Goal: Task Accomplishment & Management: Manage account settings

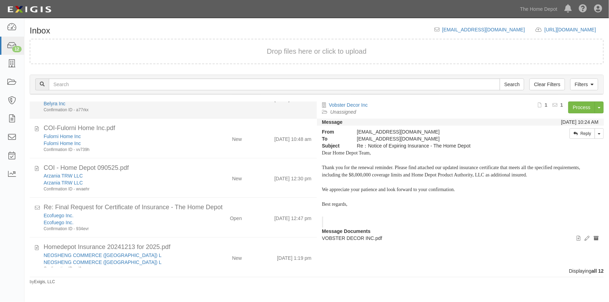
scroll to position [158, 0]
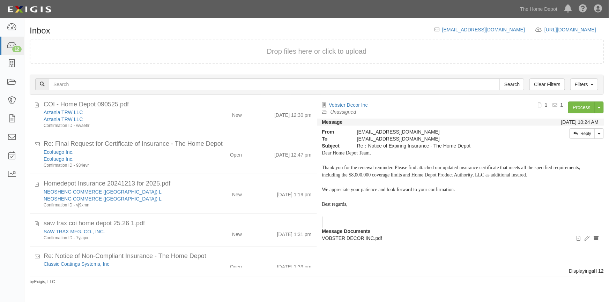
click at [145, 165] on div "Confirmation ID - 934evr" at bounding box center [120, 166] width 152 height 6
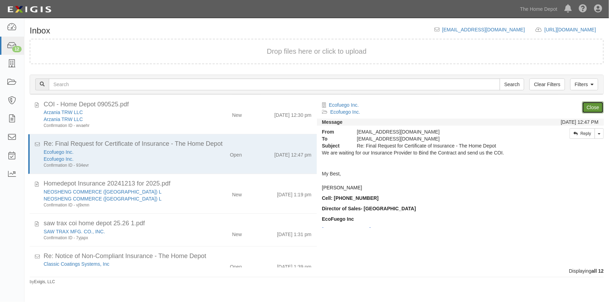
click at [590, 110] on link "Close" at bounding box center [593, 108] width 22 height 12
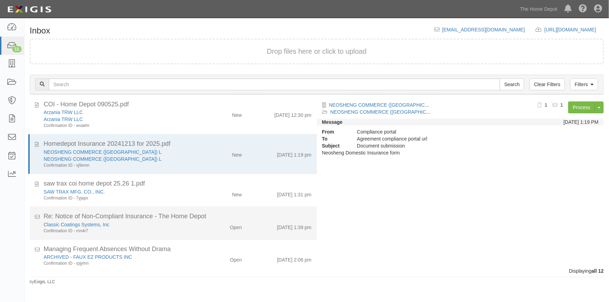
click at [255, 226] on div "9/5/25 1:39 pm" at bounding box center [281, 226] width 69 height 10
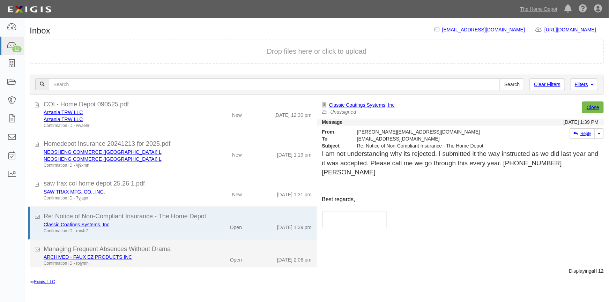
click at [203, 261] on div "Open" at bounding box center [224, 259] width 46 height 10
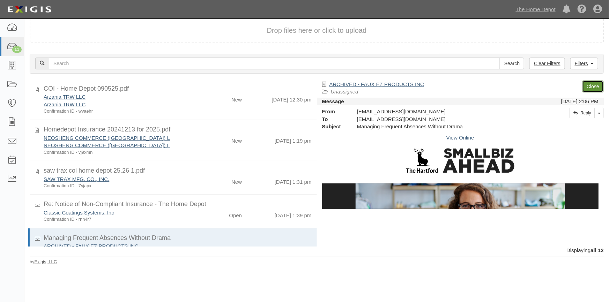
click at [590, 88] on link "Close" at bounding box center [593, 87] width 22 height 12
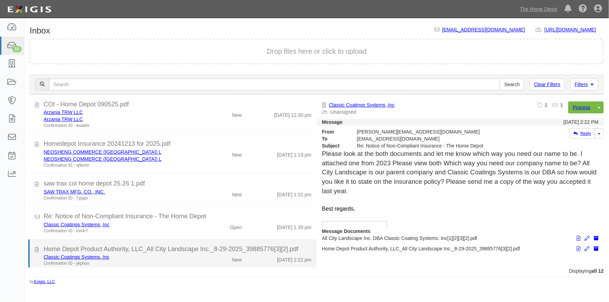
scroll to position [195, 0]
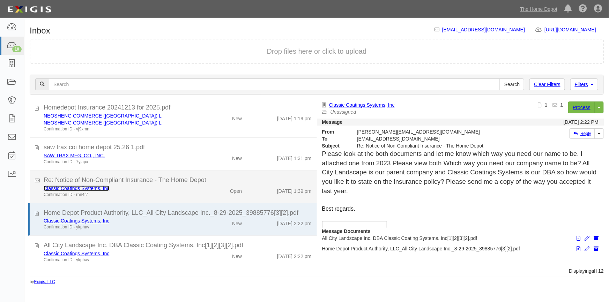
click at [83, 188] on link "Classic Coatings Systems, Inc" at bounding box center [77, 189] width 66 height 6
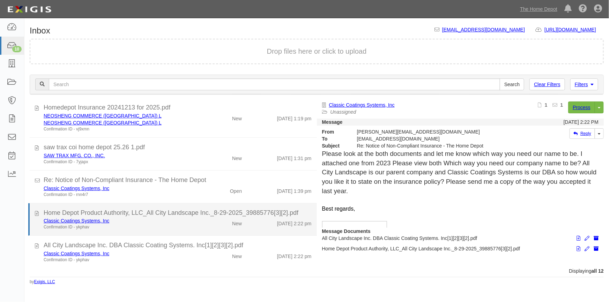
click at [129, 221] on div "Classic Coatings Systems, Inc" at bounding box center [120, 220] width 152 height 7
click at [154, 225] on div "Confirmation ID - ykphav" at bounding box center [120, 227] width 152 height 6
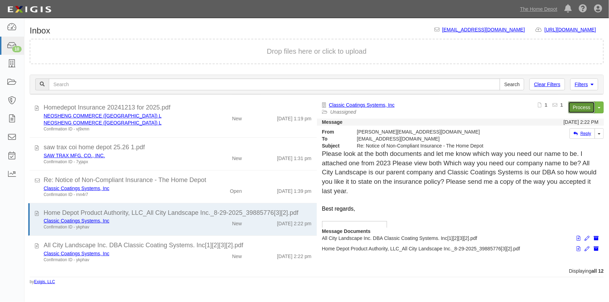
click at [582, 107] on link "Process" at bounding box center [581, 108] width 27 height 12
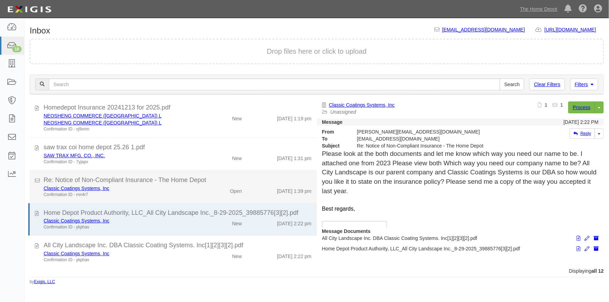
click at [149, 192] on div "Confirmation ID - rnn4r7" at bounding box center [120, 195] width 152 height 6
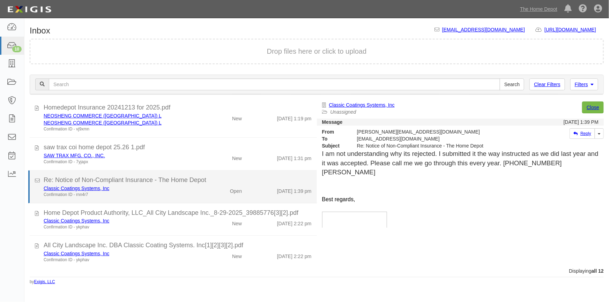
click at [153, 193] on div "Confirmation ID - rnn4r7" at bounding box center [120, 195] width 152 height 6
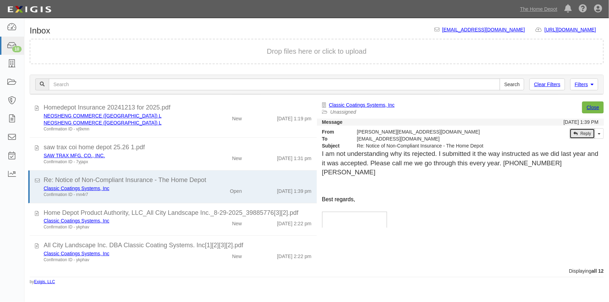
click at [579, 135] on link "Reply" at bounding box center [581, 133] width 25 height 10
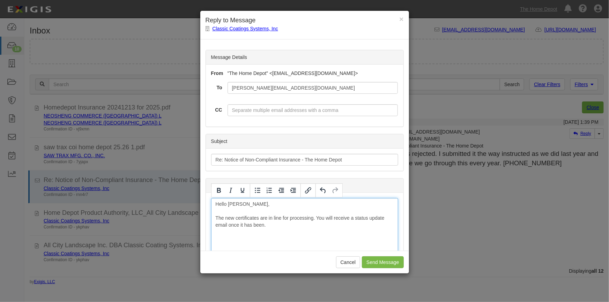
drag, startPoint x: 303, startPoint y: 225, endPoint x: 304, endPoint y: 239, distance: 14.0
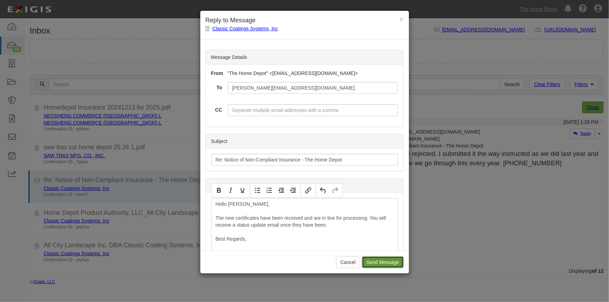
click at [377, 263] on input "Send Message" at bounding box center [383, 262] width 42 height 12
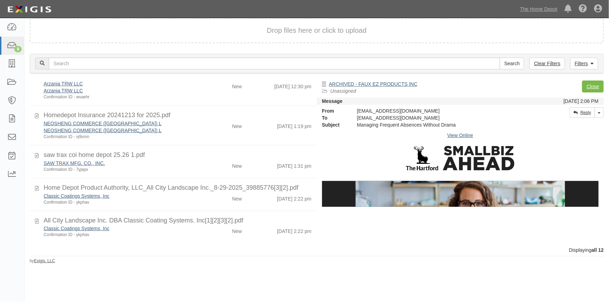
scroll to position [166, 0]
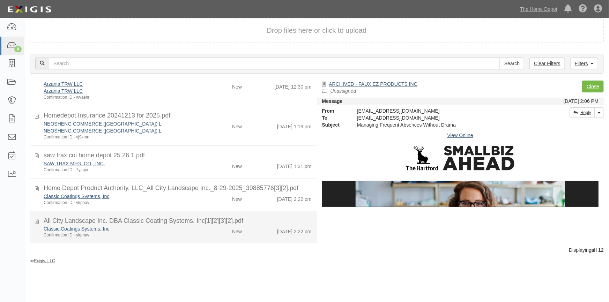
click at [185, 232] on div "Confirmation ID - ykphav" at bounding box center [120, 235] width 152 height 6
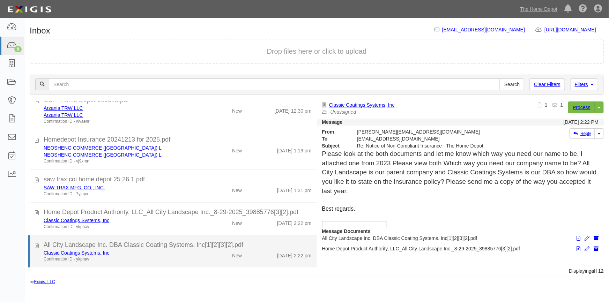
scroll to position [162, 0]
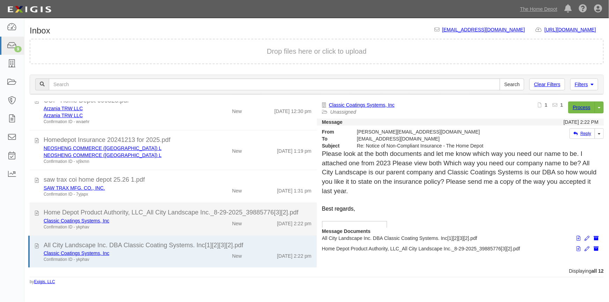
click at [182, 228] on div "Confirmation ID - ykphav" at bounding box center [120, 227] width 152 height 6
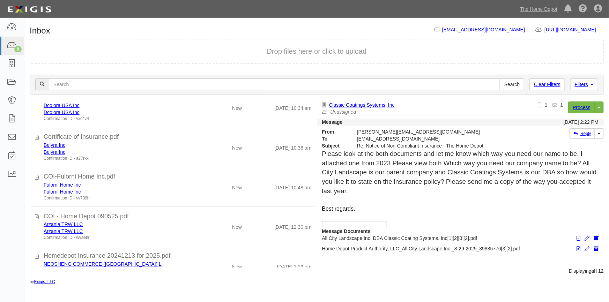
scroll to position [0, 0]
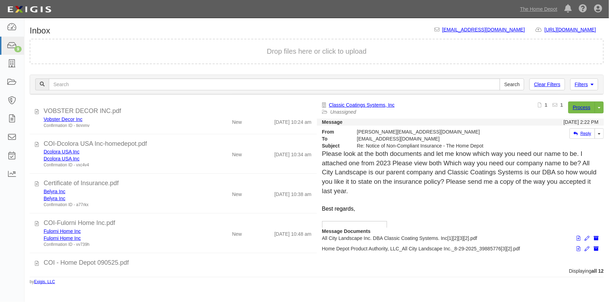
click at [13, 243] on div "Dashboard 9 Inbox Parties Agreements Coverages Documents Messages Tasks Reports" at bounding box center [12, 160] width 24 height 284
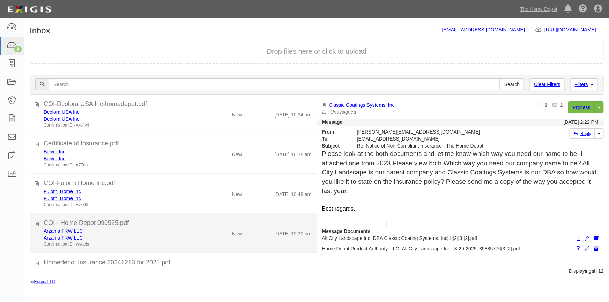
scroll to position [158, 0]
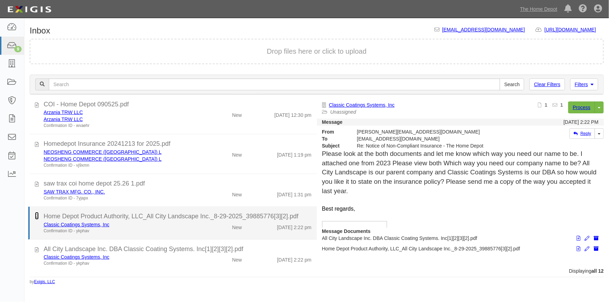
click at [35, 217] on icon at bounding box center [37, 216] width 4 height 8
click at [94, 223] on link "Classic Coatings Systems, Inc" at bounding box center [77, 225] width 66 height 6
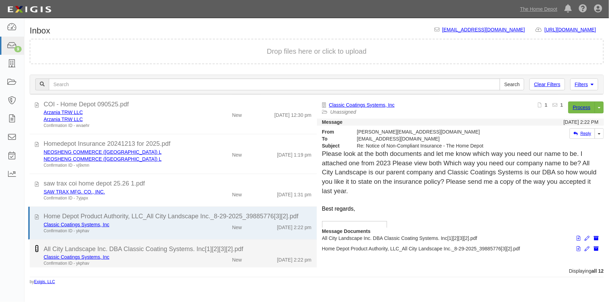
click at [36, 250] on icon at bounding box center [37, 249] width 4 height 8
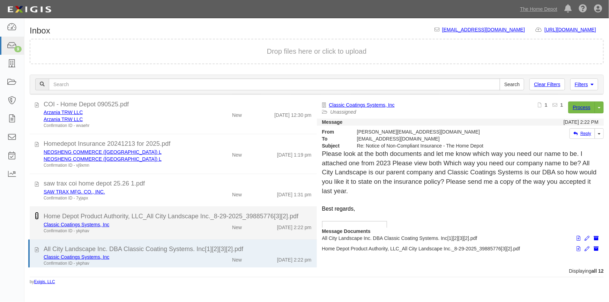
click at [38, 217] on icon at bounding box center [37, 216] width 4 height 8
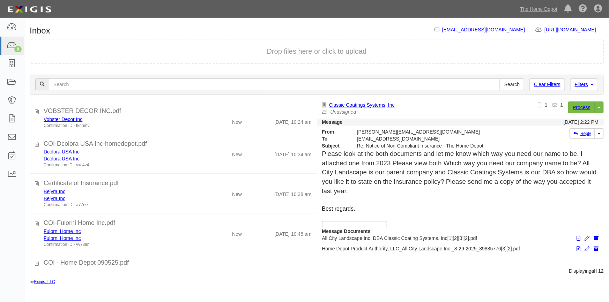
scroll to position [127, 0]
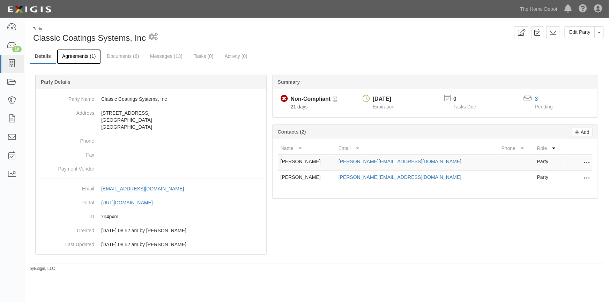
click at [74, 59] on link "Agreements (1)" at bounding box center [79, 56] width 44 height 15
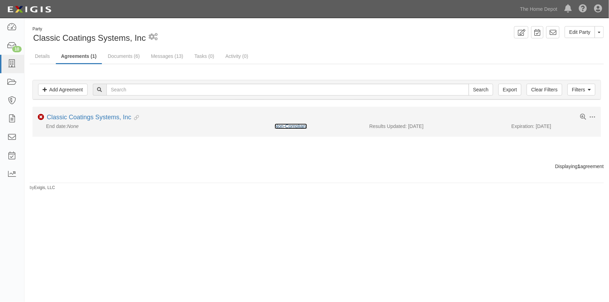
click at [293, 126] on link "Non-Compliant" at bounding box center [291, 127] width 32 height 6
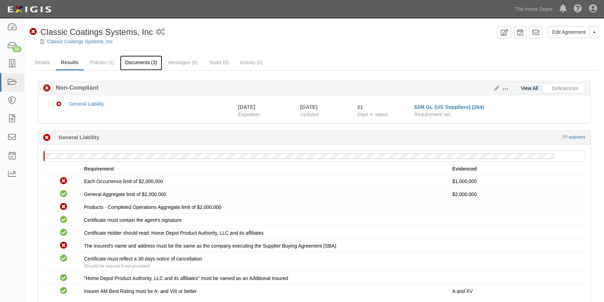
click at [147, 63] on link "Documents (3)" at bounding box center [141, 62] width 43 height 15
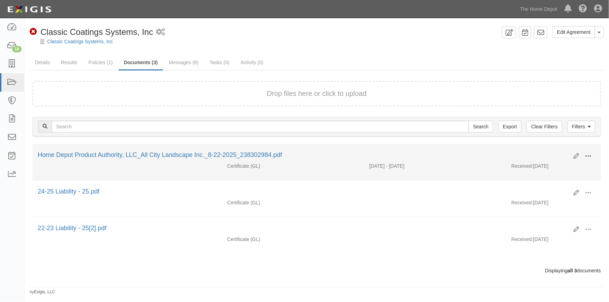
click at [588, 153] on span at bounding box center [588, 156] width 6 height 6
click at [550, 164] on link "View" at bounding box center [554, 166] width 55 height 13
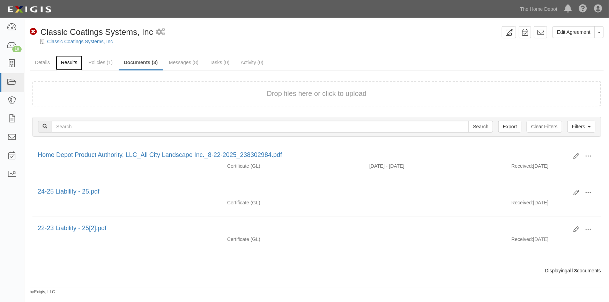
click at [65, 62] on link "Results" at bounding box center [69, 62] width 27 height 15
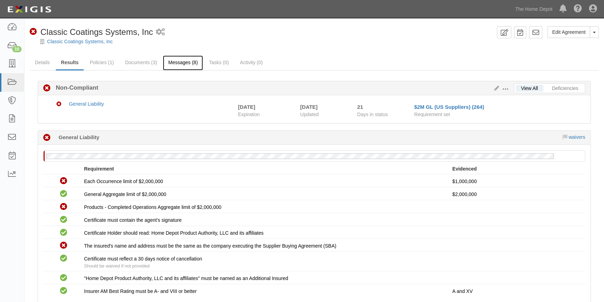
click at [177, 63] on link "Messages (8)" at bounding box center [183, 62] width 40 height 15
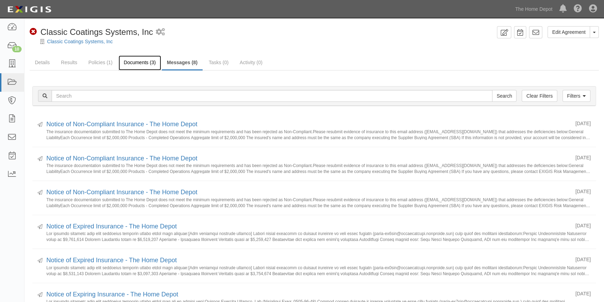
click at [133, 62] on link "Documents (3)" at bounding box center [140, 62] width 43 height 15
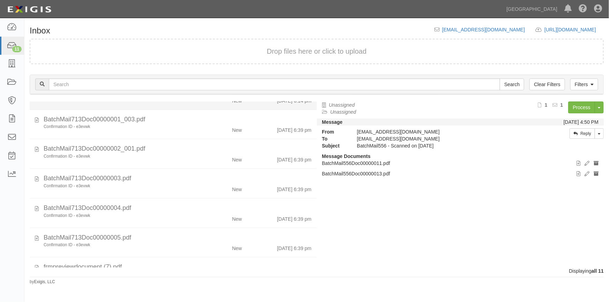
scroll to position [167, 0]
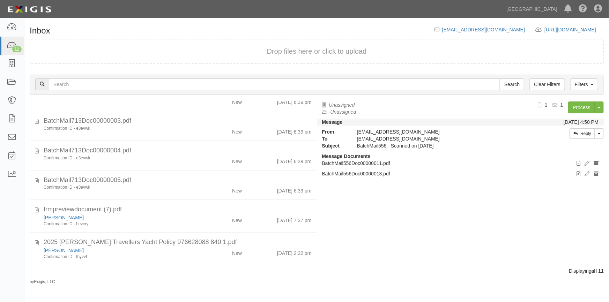
click at [63, 269] on div "Displaying all 11" at bounding box center [316, 271] width 584 height 7
click at [9, 64] on icon at bounding box center [12, 64] width 10 height 8
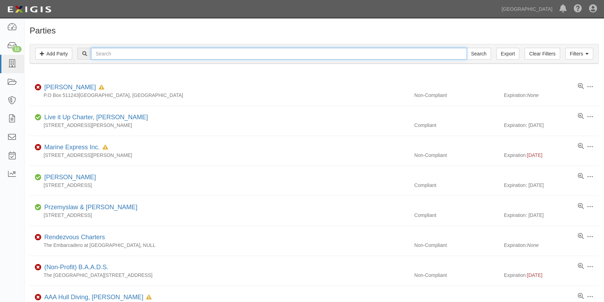
click at [107, 54] on input "text" at bounding box center [279, 54] width 376 height 12
type input "[PERSON_NAME]"
click at [467, 48] on input "Search" at bounding box center [479, 54] width 24 height 12
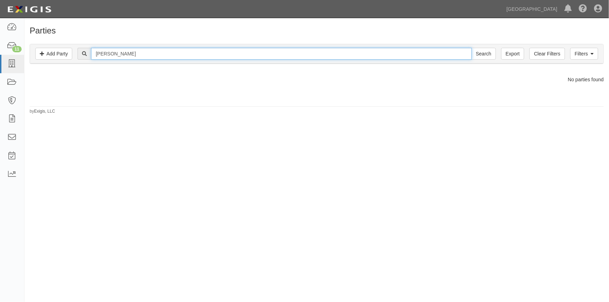
click at [147, 52] on input "[PERSON_NAME]" at bounding box center [281, 54] width 380 height 12
type input "[PERSON_NAME]"
click at [471, 48] on input "Search" at bounding box center [483, 54] width 24 height 12
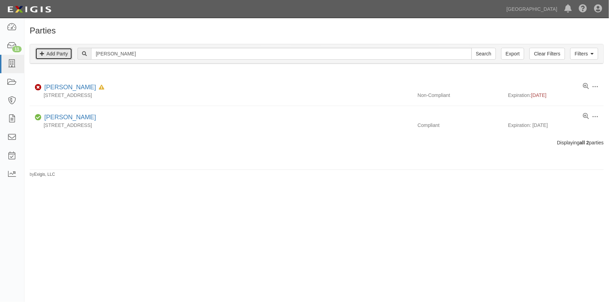
click at [49, 54] on link "Add Party" at bounding box center [53, 54] width 37 height 12
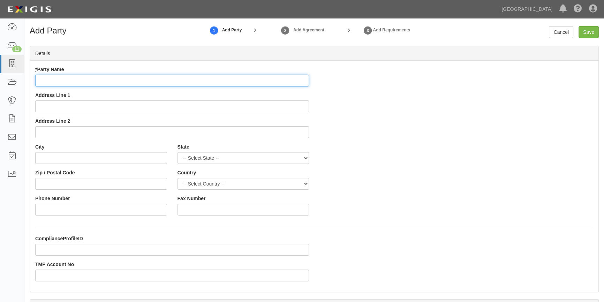
click at [72, 81] on input "* Party Name" at bounding box center [172, 81] width 274 height 12
type input "[PERSON_NAME][MEDICAL_DATA]"
click at [90, 107] on input "Address Line 1" at bounding box center [172, 106] width 274 height 12
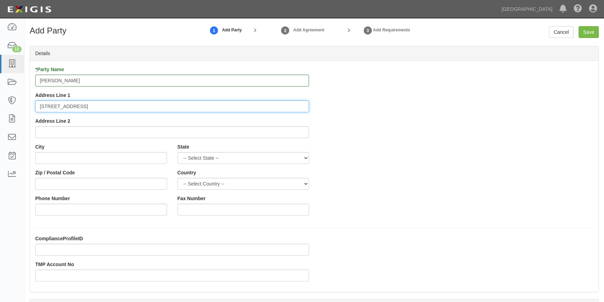
type input "155 11th Ave"
type input "San Francisco"
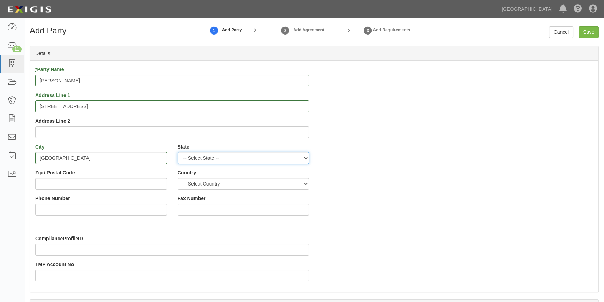
select select "CA"
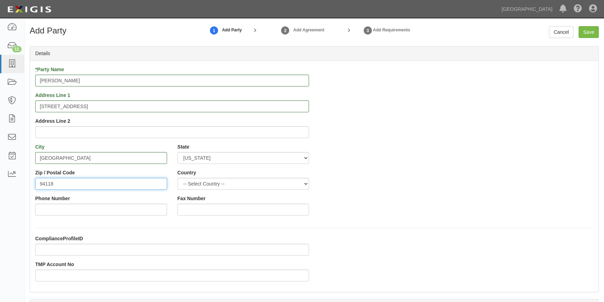
type input "94118"
select select "US"
type input "415-238-1563"
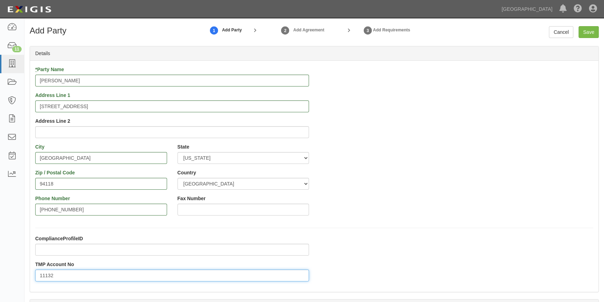
scroll to position [158, 0]
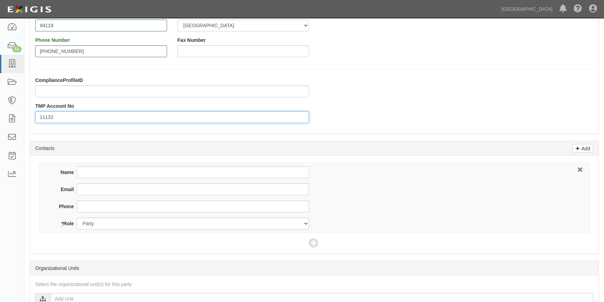
type input "11132"
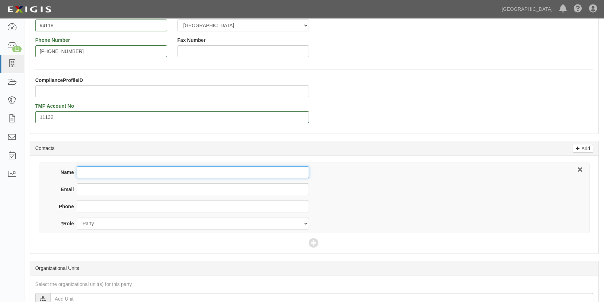
click at [93, 171] on input "Name" at bounding box center [193, 172] width 232 height 12
type input "Michael Parkinson"
paste input "Mikepsf@gmail.com"
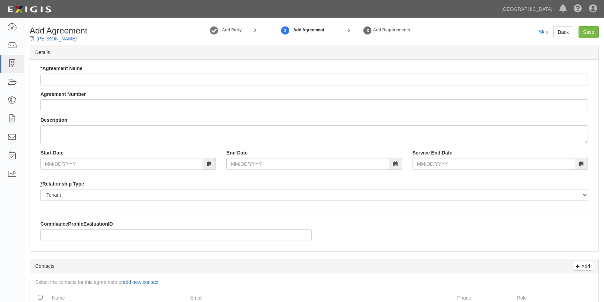
checkbox input "true"
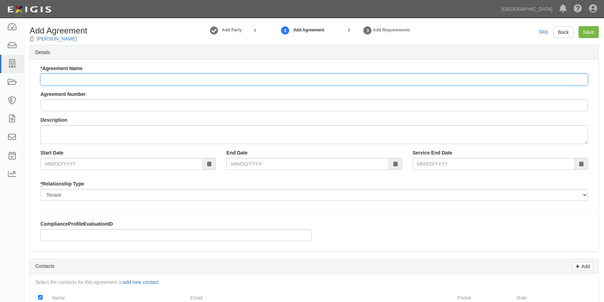
click at [119, 78] on input "* Agreement Name" at bounding box center [314, 80] width 548 height 12
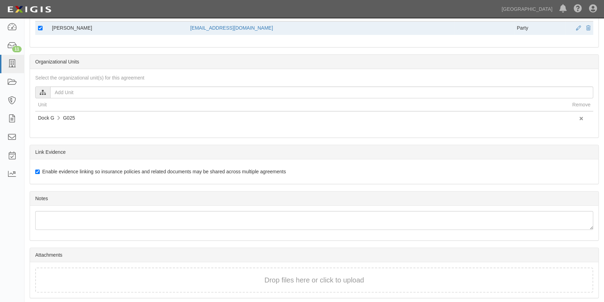
scroll to position [307, 0]
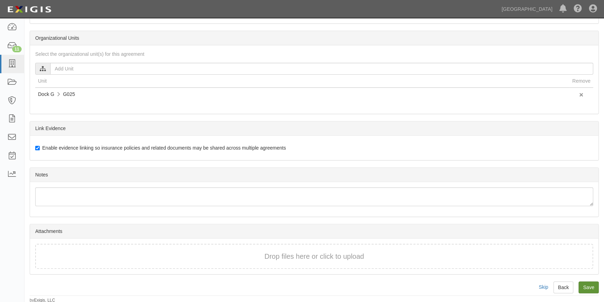
type input "[PERSON_NAME]"
click at [587, 285] on input "Save" at bounding box center [589, 288] width 20 height 12
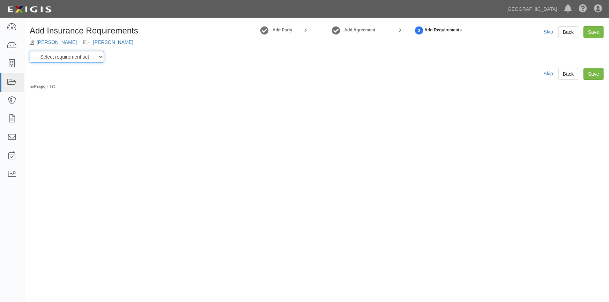
click at [99, 60] on select "-- Select requirement set -- Berth Holder Charter (24 or less) Charter (more th…" at bounding box center [67, 57] width 74 height 12
select select "53963"
click at [30, 51] on select "-- Select requirement set -- Berth Holder Charter (24 or less) Charter (more th…" at bounding box center [67, 57] width 74 height 12
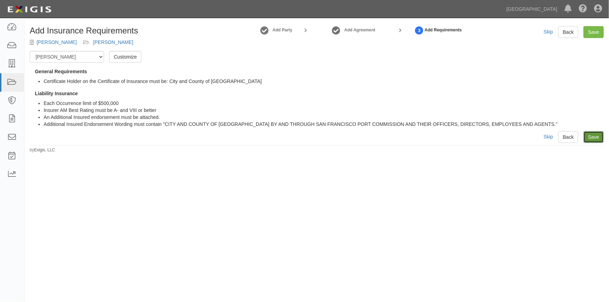
click at [598, 134] on link "Save" at bounding box center [593, 137] width 20 height 12
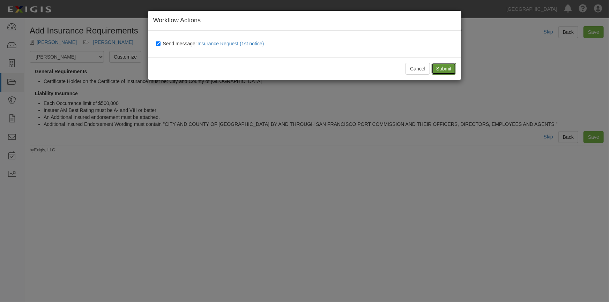
click at [449, 66] on input "Submit" at bounding box center [444, 69] width 24 height 12
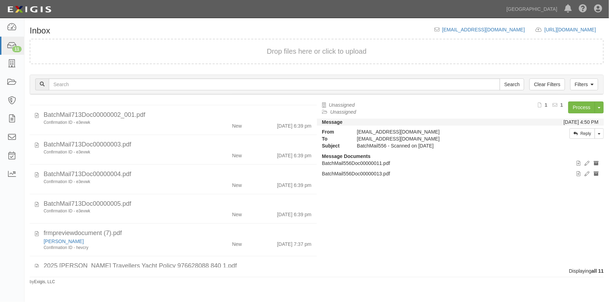
scroll to position [167, 0]
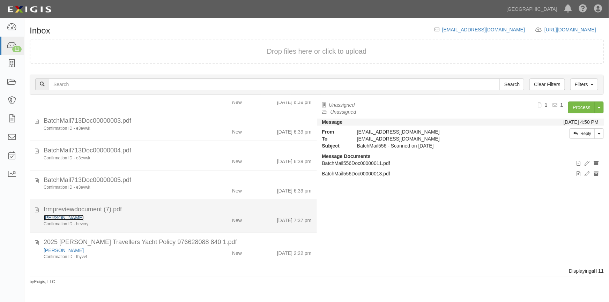
click at [67, 218] on link "[PERSON_NAME]" at bounding box center [64, 218] width 40 height 6
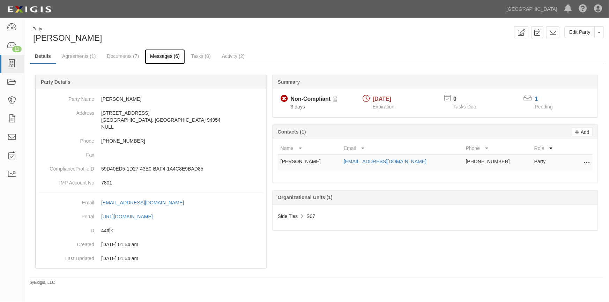
click at [157, 55] on link "Messages (6)" at bounding box center [165, 56] width 40 height 15
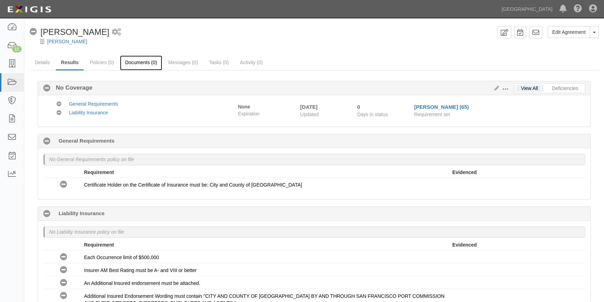
click at [133, 64] on link "Documents (0)" at bounding box center [141, 62] width 43 height 15
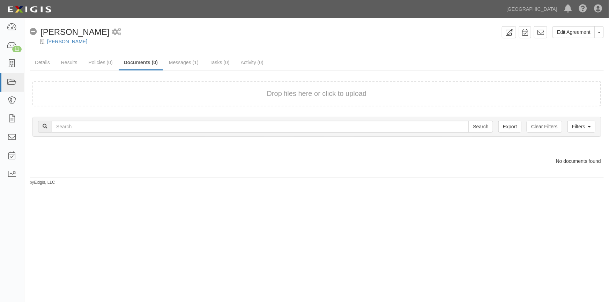
click at [186, 96] on div "Drop files here or click to upload" at bounding box center [316, 94] width 553 height 10
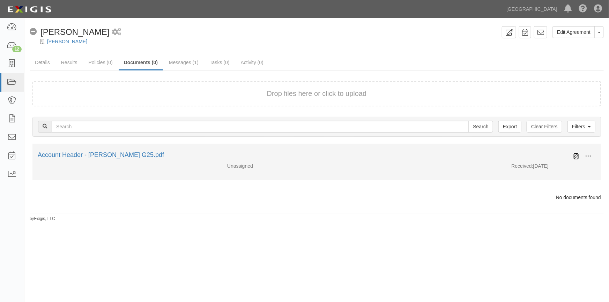
click at [575, 154] on icon at bounding box center [576, 157] width 6 height 6
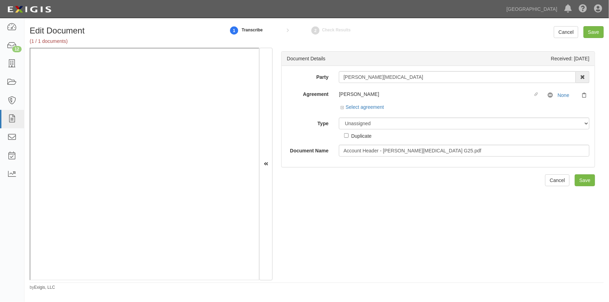
click at [346, 97] on div "[PERSON_NAME]" at bounding box center [436, 94] width 194 height 7
click at [353, 108] on link "Select agreement" at bounding box center [362, 107] width 43 height 6
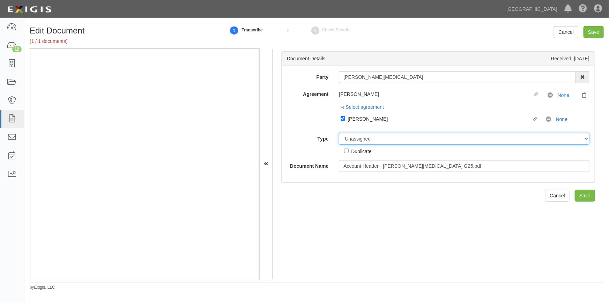
click at [359, 138] on select "Unassigned Binder Cancellation Notice Certificate Contract Endorsement Insuranc…" at bounding box center [464, 139] width 251 height 12
select select "OtherDetail"
click at [339, 133] on select "Unassigned Binder Cancellation Notice Certificate Contract Endorsement Insuranc…" at bounding box center [464, 139] width 251 height 12
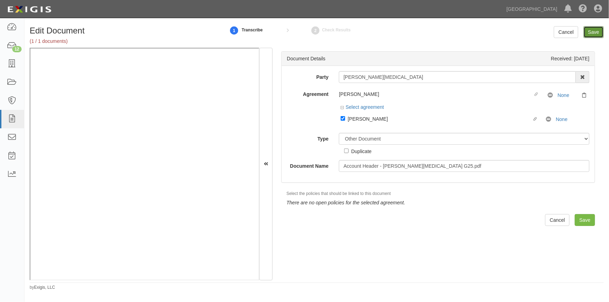
click at [595, 32] on input "Save" at bounding box center [593, 32] width 20 height 12
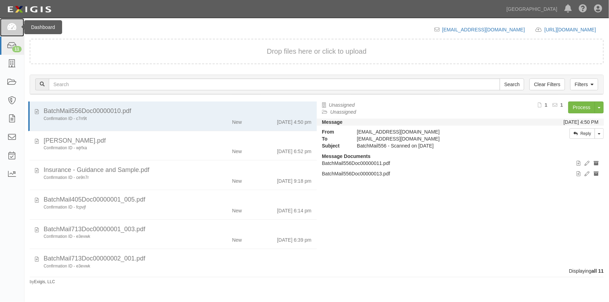
click at [13, 28] on icon at bounding box center [12, 27] width 10 height 8
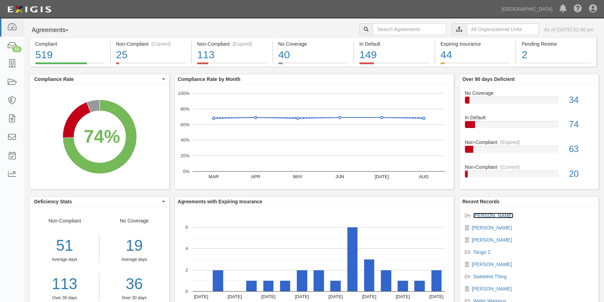
click at [475, 216] on link "[PERSON_NAME]" at bounding box center [493, 216] width 40 height 6
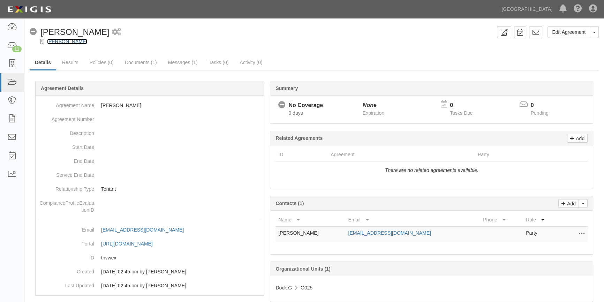
click at [53, 41] on link "[PERSON_NAME][MEDICAL_DATA]" at bounding box center [67, 42] width 40 height 6
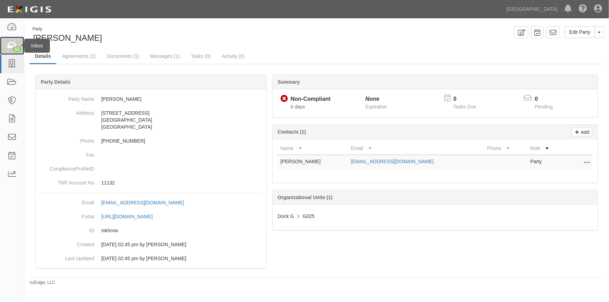
click at [10, 47] on icon at bounding box center [12, 46] width 10 height 8
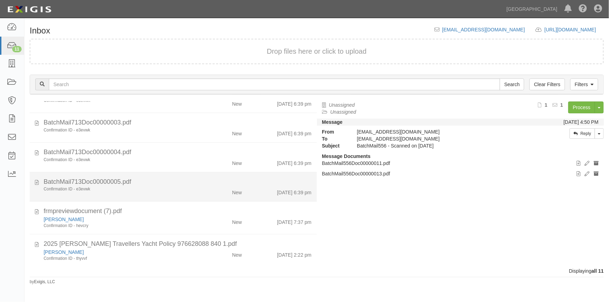
scroll to position [167, 0]
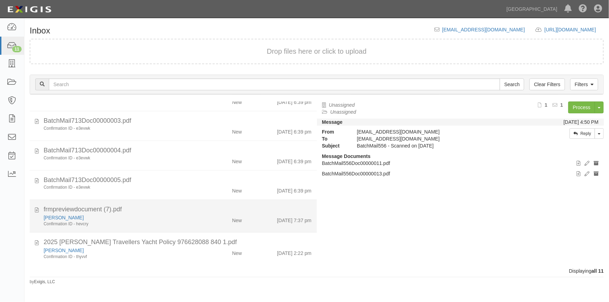
click at [158, 221] on div "Confirmation ID - hevcry" at bounding box center [120, 224] width 152 height 6
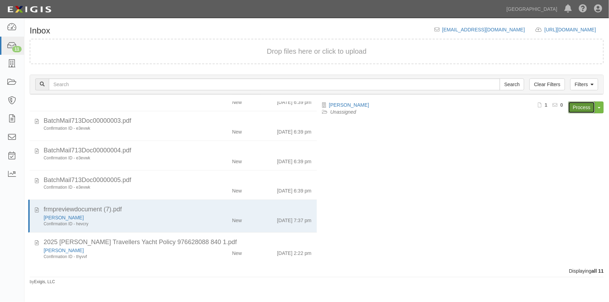
click at [583, 108] on link "Process" at bounding box center [581, 108] width 27 height 12
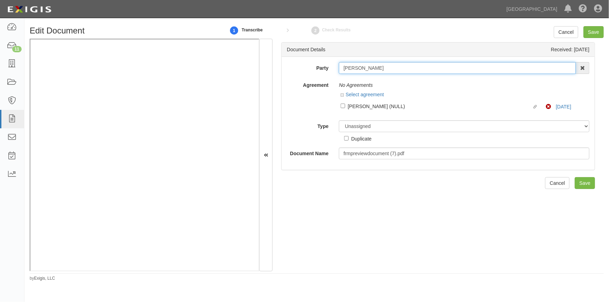
drag, startPoint x: 380, startPoint y: 69, endPoint x: 325, endPoint y: 71, distance: 55.9
click at [325, 71] on div "Party [PERSON_NAME] AAA Hull Diving, [PERSON_NAME] [PERSON_NAME] [PERSON_NAME] …" at bounding box center [438, 68] width 313 height 12
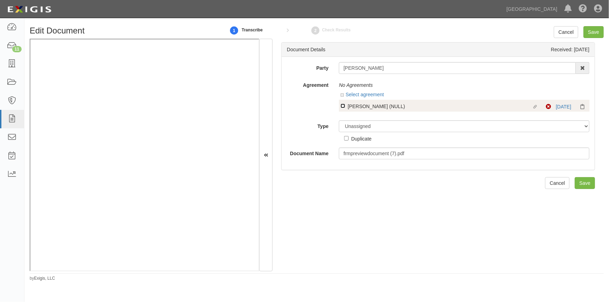
click at [342, 105] on input "Linked agreement Janda Pan (NULL) Linked agreement" at bounding box center [343, 106] width 5 height 5
checkbox input "true"
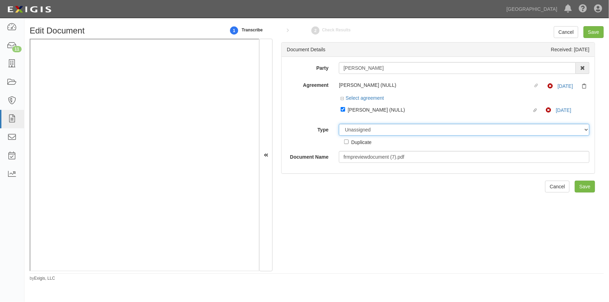
click at [353, 128] on select "Unassigned Binder Cancellation Notice Certificate Contract Endorsement Insuranc…" at bounding box center [464, 130] width 251 height 12
click at [339, 124] on select "Unassigned Binder Cancellation Notice Certificate Contract Endorsement Insuranc…" at bounding box center [464, 130] width 251 height 12
click at [348, 130] on select "Unassigned Binder Cancellation Notice Certificate Contract Endorsement Insuranc…" at bounding box center [464, 130] width 251 height 12
select select "CertificateDetail"
click at [339, 124] on select "Unassigned Binder Cancellation Notice Certificate Contract Endorsement Insuranc…" at bounding box center [464, 130] width 251 height 12
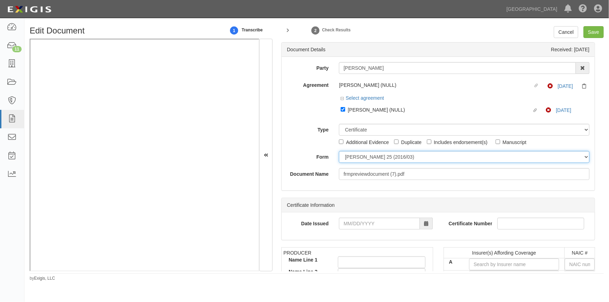
click at [353, 159] on select "[PERSON_NAME] 25 (2016/03) [PERSON_NAME] 101 [PERSON_NAME] 855 NY (2014/05) Gen…" at bounding box center [464, 157] width 251 height 12
select select "GeneralFormDetail"
click at [339, 151] on select "ACORD 25 (2016/03) ACORD 101 ACORD 855 NY (2014/05) General" at bounding box center [464, 157] width 251 height 12
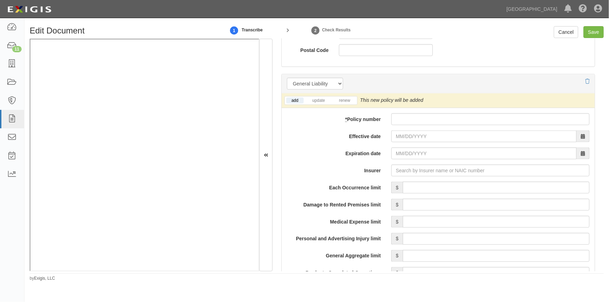
scroll to position [507, 0]
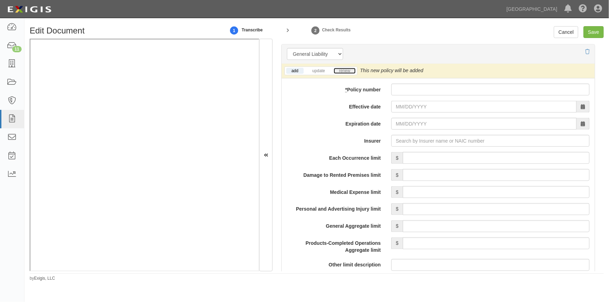
click at [345, 70] on link "renew" at bounding box center [345, 71] width 22 height 6
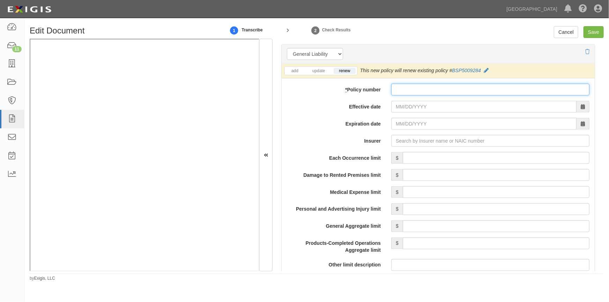
paste input "BSP5009284"
type input "BSP5009284"
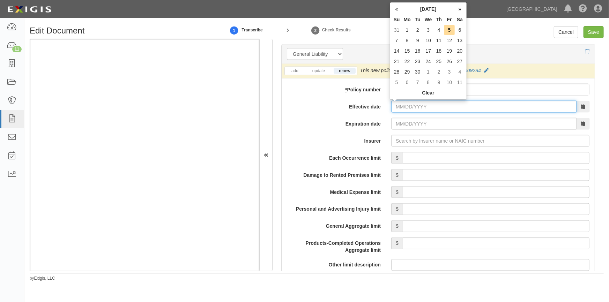
click at [408, 107] on input "Effective date" at bounding box center [483, 107] width 185 height 12
click at [420, 33] on td "2" at bounding box center [417, 30] width 10 height 10
type input "09/02/2025"
type input "09/02/2026"
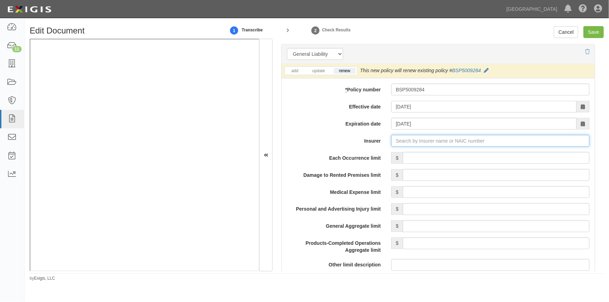
click at [415, 139] on input "Insurer" at bounding box center [490, 141] width 198 height 12
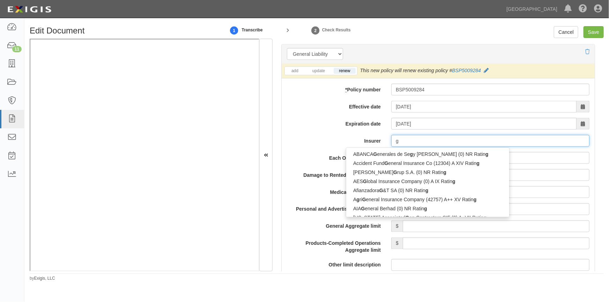
type input "ge"
type input "geiCO Advantage Insurance Company (14138) A++ XV Rating"
type input "gei"
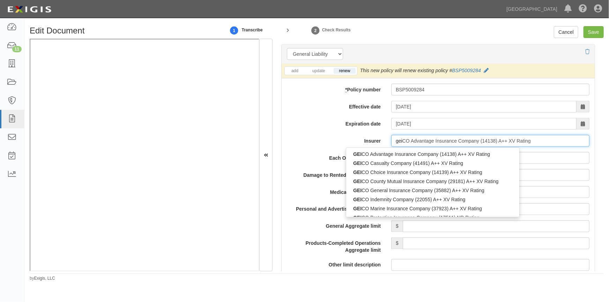
type input "geicO Advantage Insurance Company (14138) A++ XV Rating"
type input "geic"
type input "geico Advantage Insurance Company (14138) A++ XV Rating"
type input "geico"
type input "geico m"
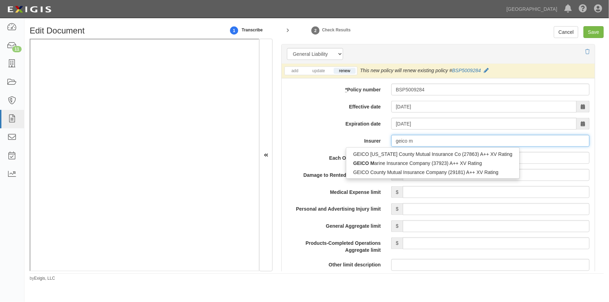
type input "geico marine Insurance Company (37923) A++ XV Rating"
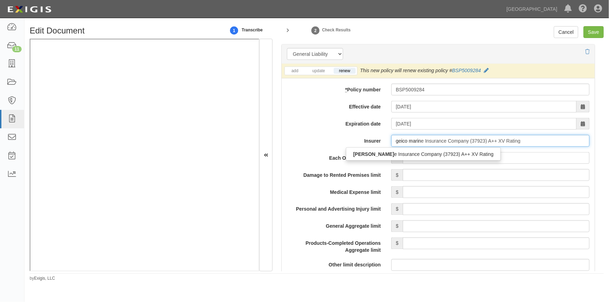
type input "geico marine"
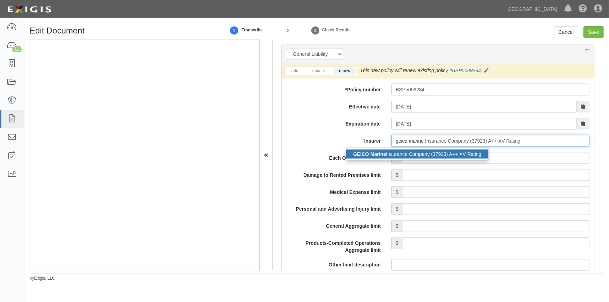
click at [414, 152] on div "GEICO Marine Insurance Company (37923) A++ XV Rating" at bounding box center [417, 154] width 142 height 9
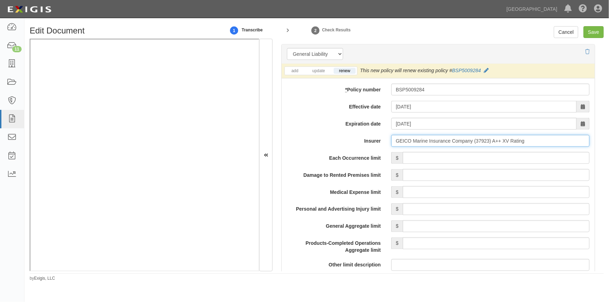
type input "GEICO Marine Insurance Company (37923) A++ XV Rating"
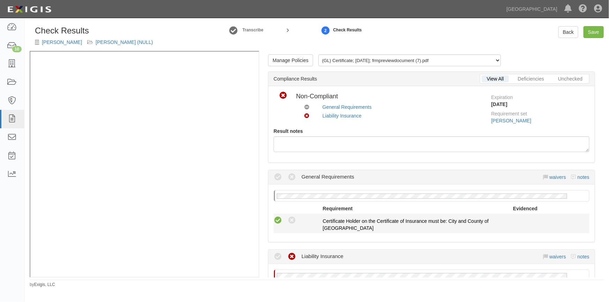
click at [276, 223] on icon at bounding box center [278, 220] width 9 height 9
radio input "true"
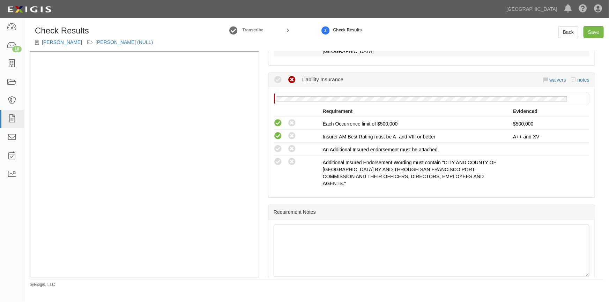
scroll to position [189, 0]
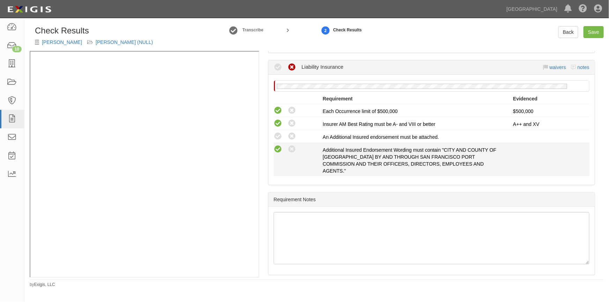
click at [279, 147] on icon at bounding box center [278, 149] width 9 height 9
radio input "true"
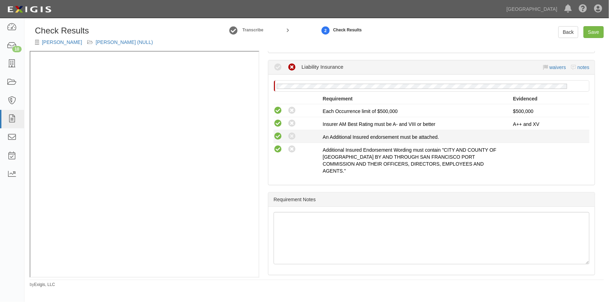
click at [278, 133] on icon at bounding box center [278, 136] width 9 height 9
radio input "true"
click at [588, 32] on link "Save" at bounding box center [593, 32] width 20 height 12
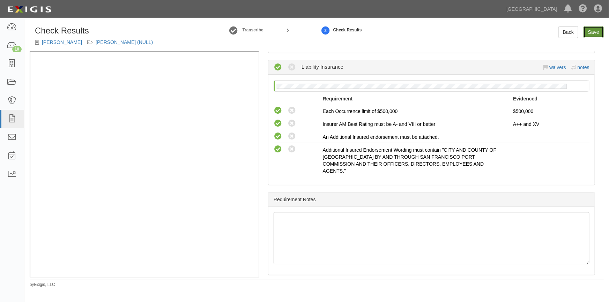
radio input "true"
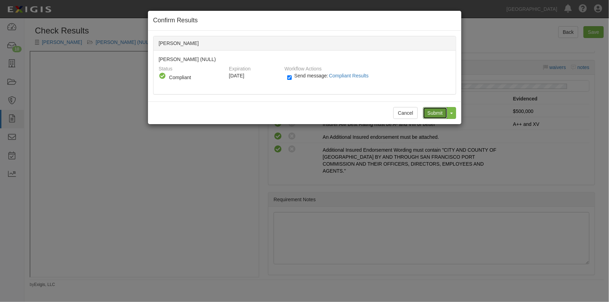
click at [432, 112] on input "Submit" at bounding box center [435, 113] width 24 height 12
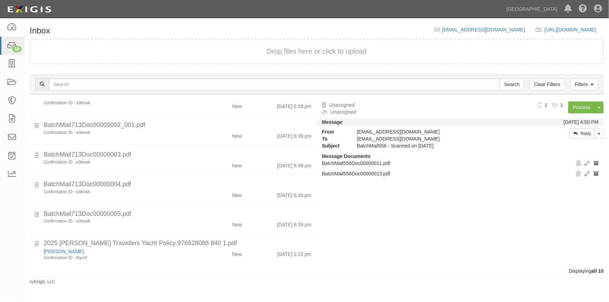
scroll to position [135, 0]
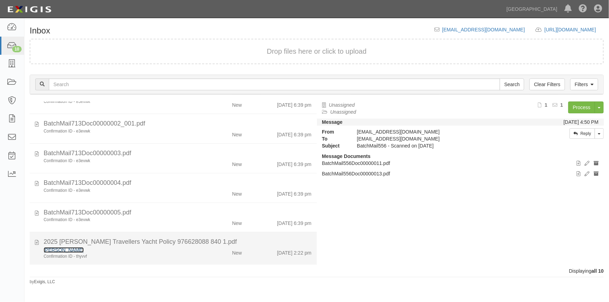
click at [77, 251] on link "[PERSON_NAME]" at bounding box center [64, 250] width 40 height 6
click at [118, 255] on div "Confirmation ID - thyvvf" at bounding box center [120, 257] width 152 height 6
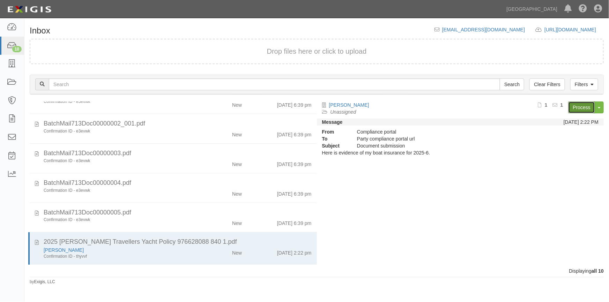
click at [579, 110] on link "Process" at bounding box center [581, 108] width 27 height 12
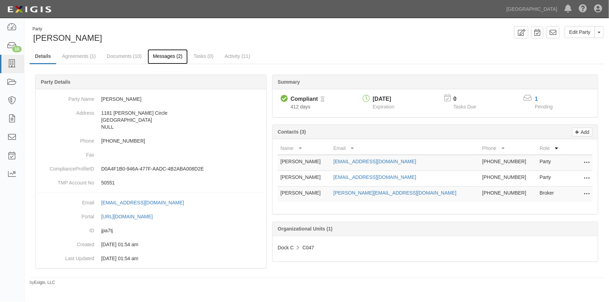
click at [160, 57] on link "Messages (2)" at bounding box center [168, 56] width 40 height 15
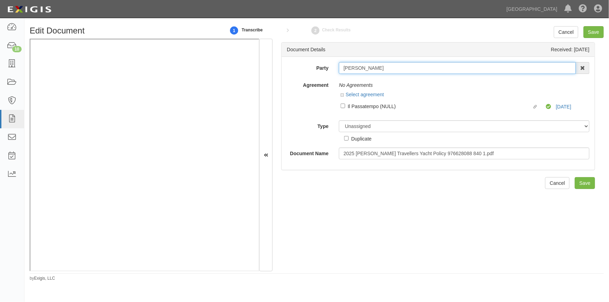
drag, startPoint x: 389, startPoint y: 67, endPoint x: 339, endPoint y: 69, distance: 50.0
click at [337, 69] on div "[PERSON_NAME] AAA Hull Diving, [PERSON_NAME] [PERSON_NAME] [PERSON_NAME] [PERSO…" at bounding box center [464, 68] width 261 height 12
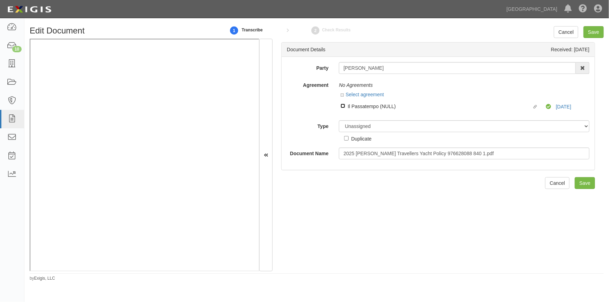
drag, startPoint x: 341, startPoint y: 105, endPoint x: 344, endPoint y: 107, distance: 3.9
click at [343, 107] on input "Linked agreement Il Passatempo (NULL) Linked agreement" at bounding box center [343, 106] width 5 height 5
checkbox input "true"
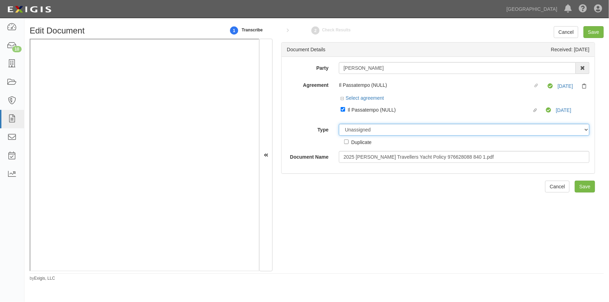
click at [387, 130] on select "Unassigned Binder Cancellation Notice Certificate Contract Endorsement Insuranc…" at bounding box center [464, 130] width 251 height 12
select select "CertificateDetail"
click at [339, 124] on select "Unassigned Binder Cancellation Notice Certificate Contract Endorsement Insuranc…" at bounding box center [464, 130] width 251 height 12
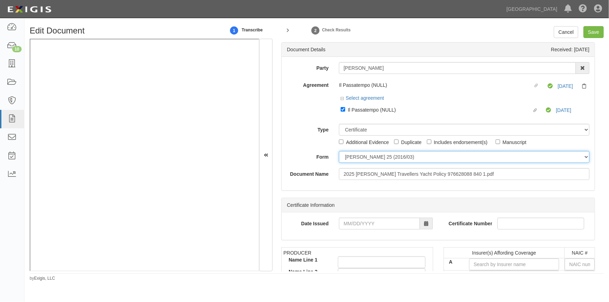
click at [356, 157] on select "ACORD 25 (2016/03) ACORD 101 ACORD 855 NY (2014/05) General" at bounding box center [464, 157] width 251 height 12
select select "GeneralFormDetail"
click at [339, 151] on select "ACORD 25 (2016/03) ACORD 101 ACORD 855 NY (2014/05) General" at bounding box center [464, 157] width 251 height 12
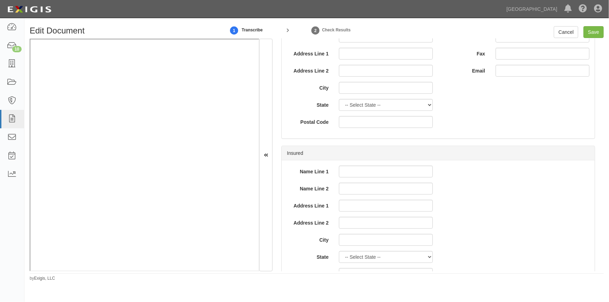
scroll to position [349, 0]
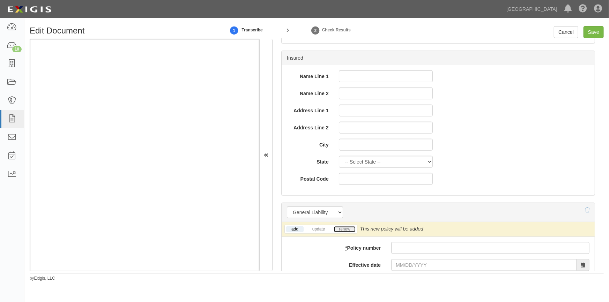
click at [346, 228] on link "renew" at bounding box center [345, 229] width 22 height 6
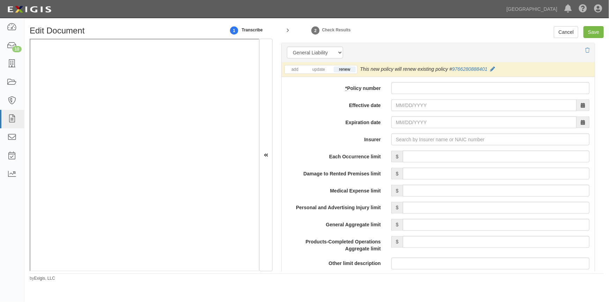
scroll to position [483, 0]
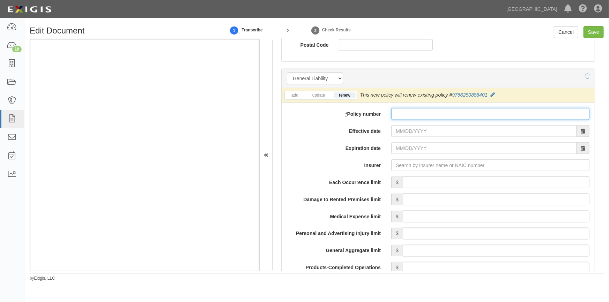
paste input "[PERSON_NAME]"
click at [399, 110] on input "[PERSON_NAME]" at bounding box center [490, 114] width 198 height 12
drag, startPoint x: 449, startPoint y: 112, endPoint x: 384, endPoint y: 112, distance: 64.9
click at [386, 112] on div "[PERSON_NAME]" at bounding box center [490, 114] width 209 height 12
paste input "976628088 840 1"
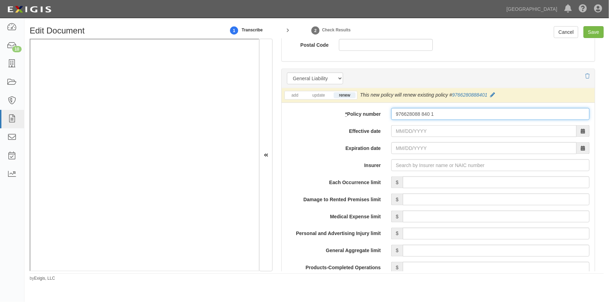
click at [395, 116] on input "976628088 840 1" at bounding box center [490, 114] width 198 height 12
type input "976628088 840 1"
click at [399, 130] on input "Effective date" at bounding box center [483, 131] width 185 height 12
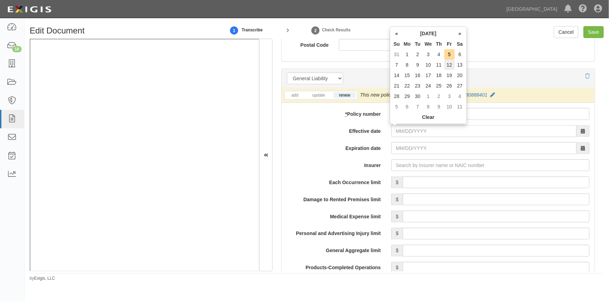
click at [449, 66] on td "12" at bounding box center [449, 65] width 10 height 10
type input "09/12/2025"
type input "09/12/2026"
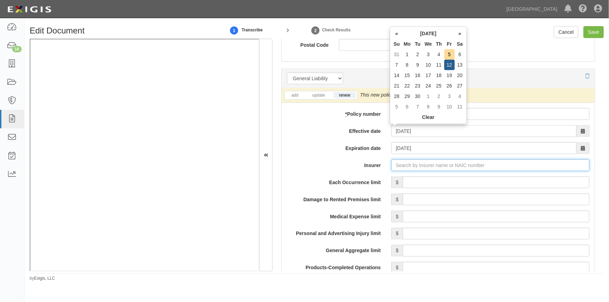
click at [411, 165] on input "Insurer" at bounding box center [490, 165] width 198 height 12
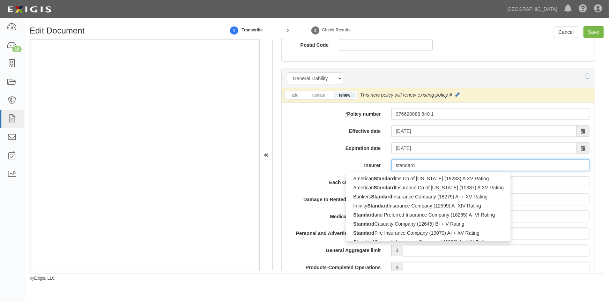
type input "standard"
type input "standard fire Insurance Company (19070) A++ XV Rating"
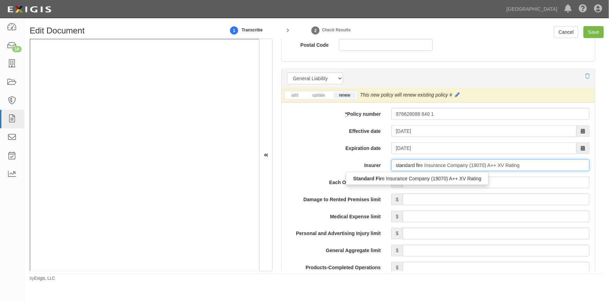
type input "standard fire"
click at [408, 176] on div "Standard Fire Insurance Company (19070) A++ XV Rating" at bounding box center [416, 178] width 141 height 9
type input "Standard Fire Insurance Company (19070) A++ XV Rating"
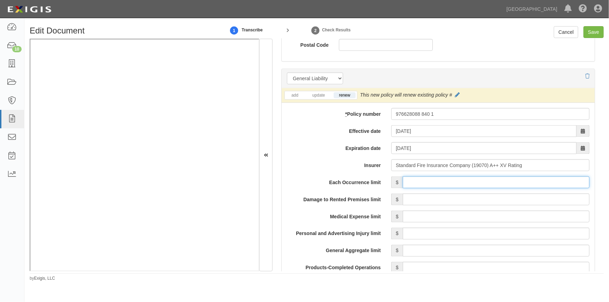
click at [441, 182] on input "Each Occurrence limit" at bounding box center [496, 183] width 187 height 12
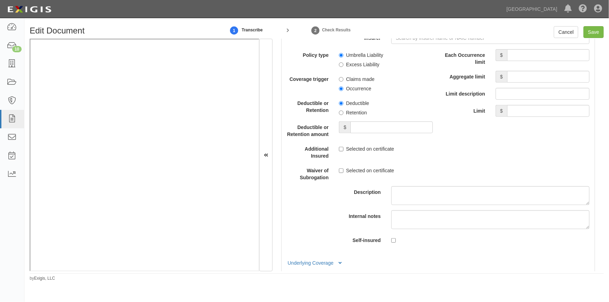
scroll to position [2041, 0]
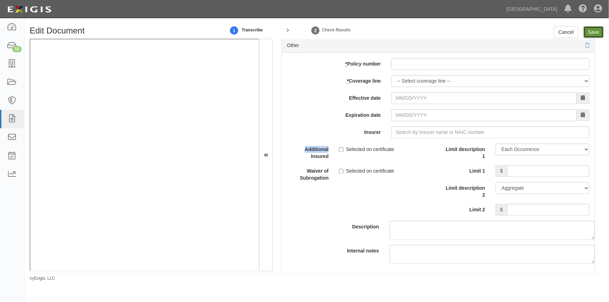
click at [593, 32] on input "Save" at bounding box center [593, 32] width 20 height 12
type input "500000"
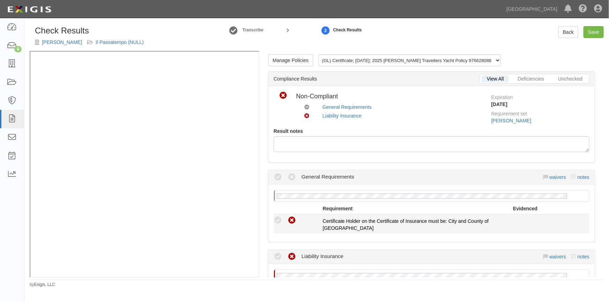
click at [293, 224] on icon at bounding box center [292, 220] width 9 height 9
radio input "true"
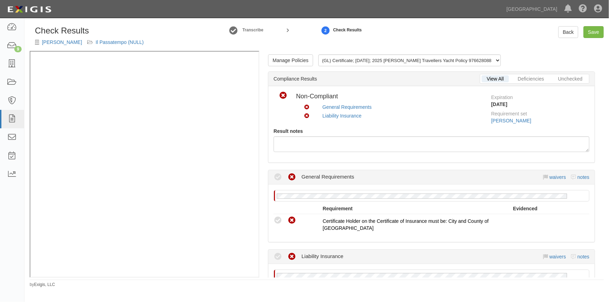
scroll to position [127, 0]
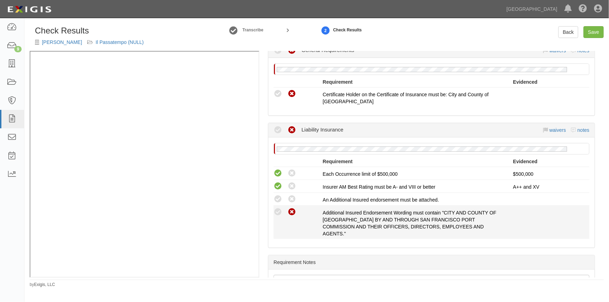
click at [293, 210] on icon at bounding box center [292, 212] width 9 height 9
radio input "true"
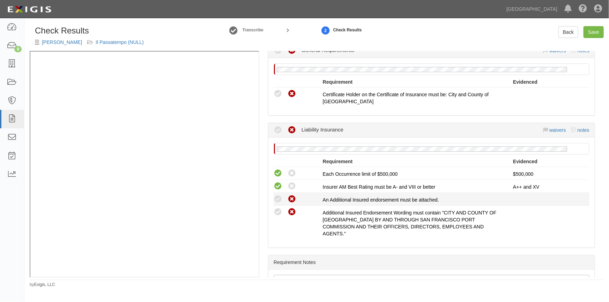
click at [293, 199] on icon at bounding box center [292, 199] width 9 height 9
radio input "true"
click at [593, 35] on link "Save" at bounding box center [593, 32] width 20 height 12
radio input "true"
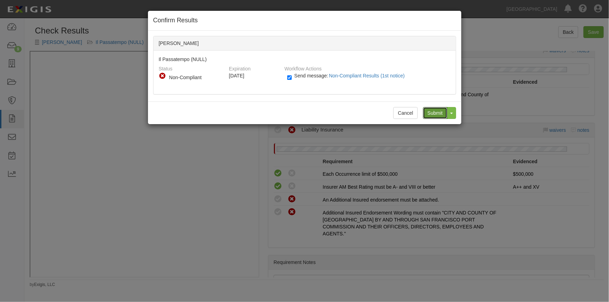
click at [433, 114] on input "Submit" at bounding box center [435, 113] width 24 height 12
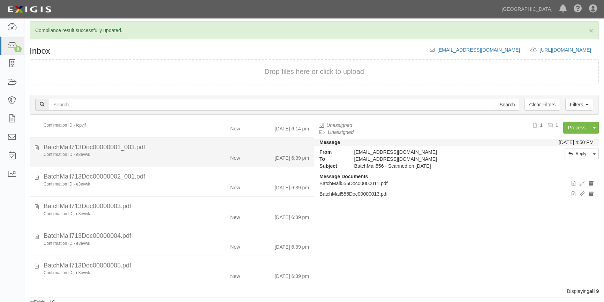
scroll to position [7, 0]
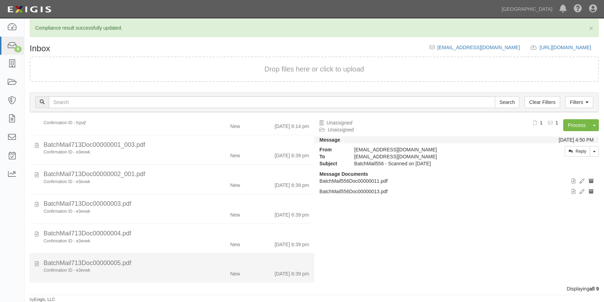
click at [177, 270] on div "Confirmation ID - e3evwk" at bounding box center [119, 271] width 150 height 6
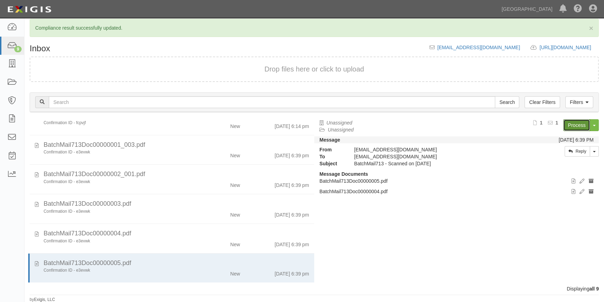
click at [577, 126] on link "Process" at bounding box center [577, 125] width 27 height 12
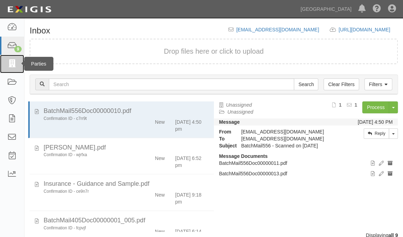
click at [17, 69] on link at bounding box center [12, 64] width 24 height 18
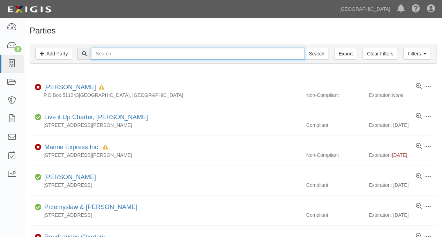
click at [144, 52] on input "text" at bounding box center [198, 54] width 214 height 12
type input "[PERSON_NAME]"
click at [305, 48] on input "Search" at bounding box center [317, 54] width 24 height 12
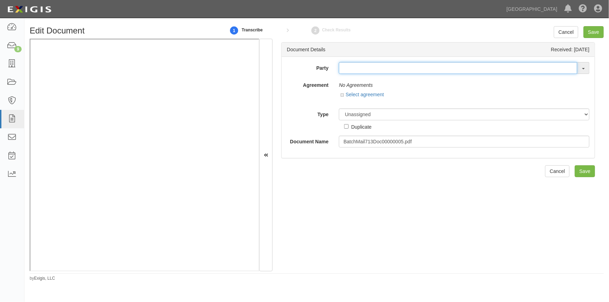
click at [358, 70] on input "text" at bounding box center [458, 68] width 238 height 12
type input "[PERSON_NAME]"
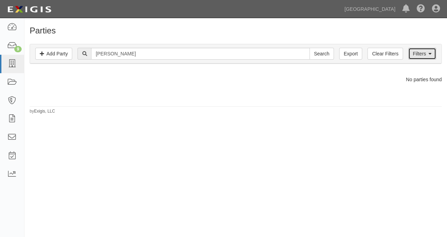
click at [416, 54] on link "Filters" at bounding box center [422, 54] width 28 height 12
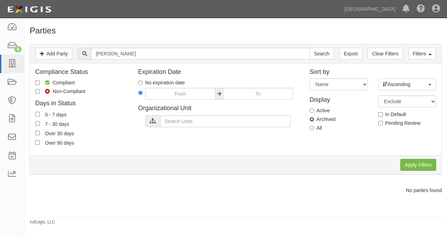
click at [312, 118] on input "Archived" at bounding box center [311, 119] width 5 height 5
radio input "true"
click at [422, 166] on input "Apply Filters" at bounding box center [418, 165] width 36 height 12
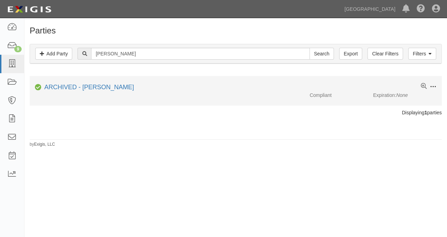
click at [433, 89] on span at bounding box center [433, 87] width 6 height 6
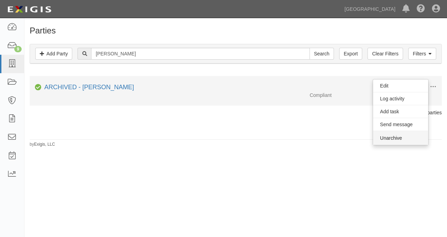
click at [405, 138] on button "Unarchive" at bounding box center [400, 138] width 55 height 14
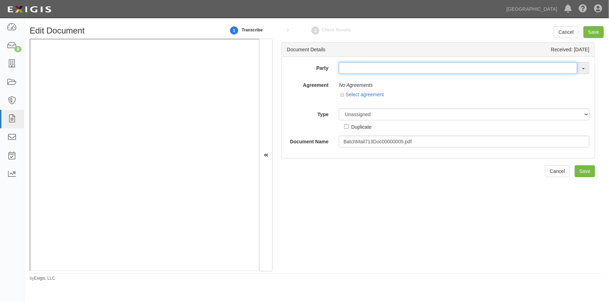
click at [357, 73] on input "text" at bounding box center [458, 68] width 238 height 12
type input "[PERSON_NAME]"
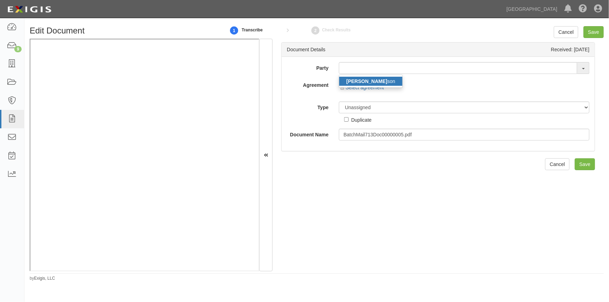
click at [372, 79] on strong "[PERSON_NAME]" at bounding box center [366, 82] width 41 height 6
type input "[PERSON_NAME]"
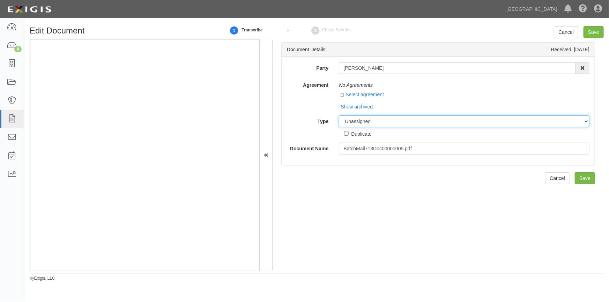
click at [359, 124] on select "Unassigned Binder Cancellation Notice Certificate Contract Endorsement Insuranc…" at bounding box center [464, 121] width 251 height 12
select select "OtherDetail"
click at [339, 115] on select "Unassigned Binder Cancellation Notice Certificate Contract Endorsement Insuranc…" at bounding box center [464, 121] width 251 height 12
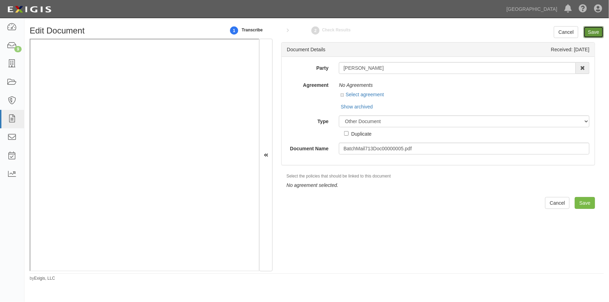
click at [592, 33] on input "Save" at bounding box center [593, 32] width 20 height 12
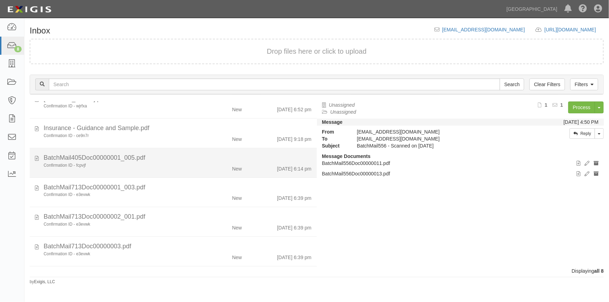
scroll to position [73, 0]
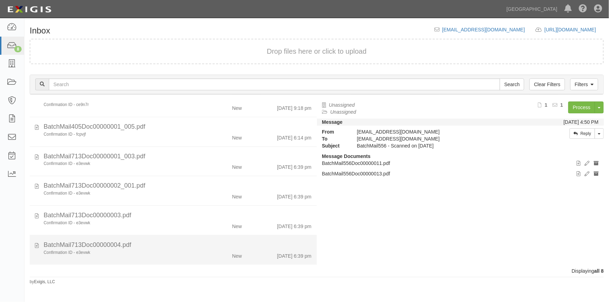
click at [156, 256] on div "Confirmation ID - e3evwk New 9/4/25 6:39 pm" at bounding box center [177, 255] width 278 height 10
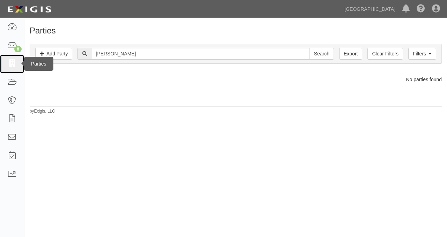
click at [10, 64] on icon at bounding box center [12, 64] width 10 height 8
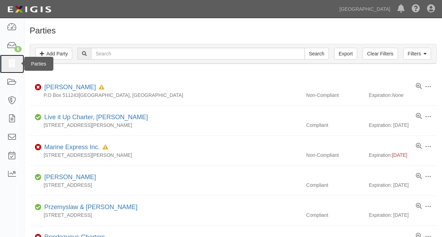
click at [13, 65] on icon at bounding box center [12, 64] width 10 height 8
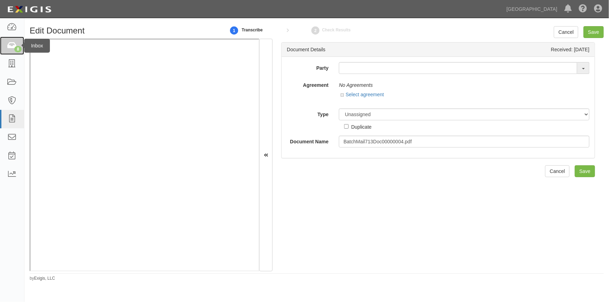
click at [10, 47] on icon at bounding box center [12, 46] width 10 height 8
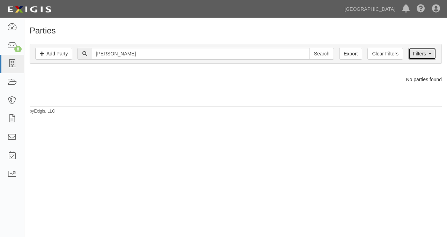
click at [417, 54] on link "Filters" at bounding box center [422, 54] width 28 height 12
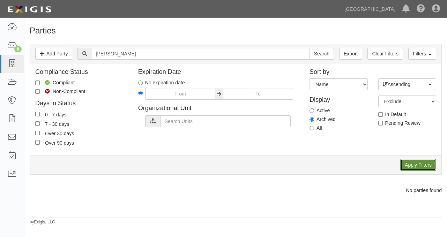
click at [415, 162] on input "Apply Filters" at bounding box center [418, 165] width 36 height 12
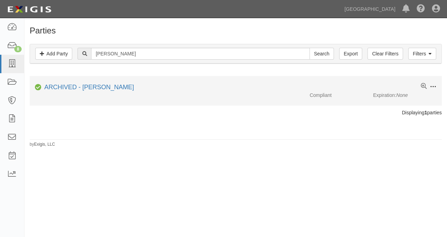
click at [430, 84] on span at bounding box center [433, 87] width 6 height 6
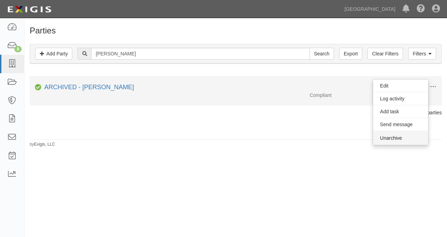
click at [390, 138] on button "Unarchive" at bounding box center [400, 138] width 55 height 14
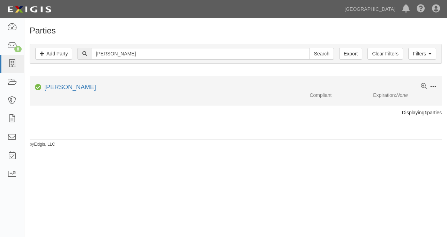
click at [429, 84] on button at bounding box center [432, 87] width 10 height 8
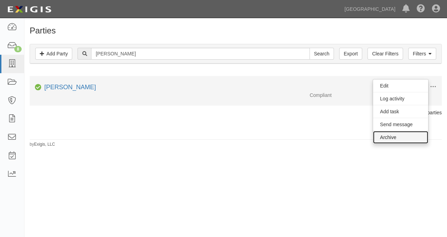
click at [394, 136] on link "Archive" at bounding box center [400, 137] width 55 height 13
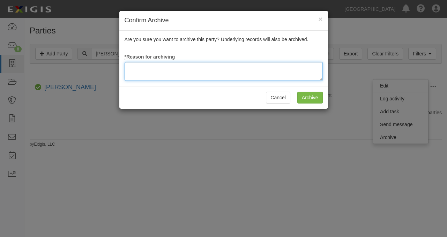
click at [236, 70] on textarea at bounding box center [224, 71] width 198 height 19
type textarea "update"
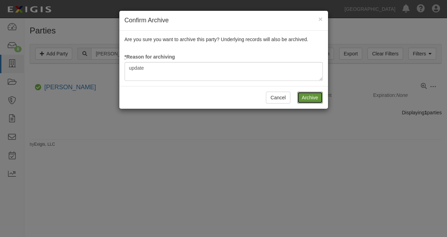
click at [308, 100] on input "Archive" at bounding box center [309, 98] width 25 height 12
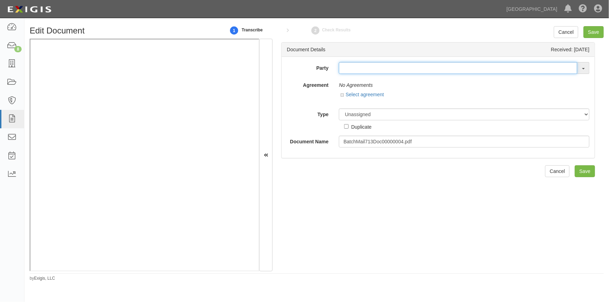
click at [348, 66] on input "text" at bounding box center [458, 68] width 238 height 12
type input "william mad"
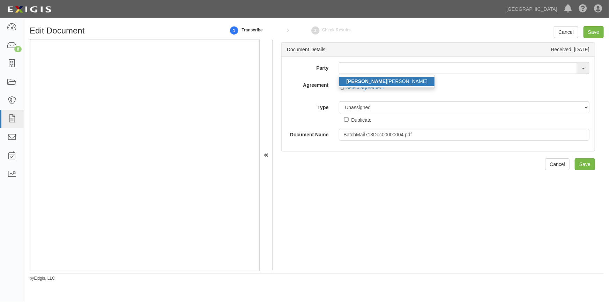
click at [349, 83] on strong "William Mad" at bounding box center [366, 82] width 41 height 6
type input "William Madison"
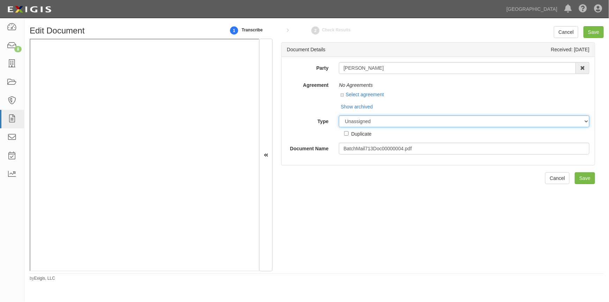
click at [359, 119] on select "Unassigned Binder Cancellation Notice Certificate Contract Endorsement Insuranc…" at bounding box center [464, 121] width 251 height 12
select select "OtherDetail"
click at [339, 115] on select "Unassigned Binder Cancellation Notice Certificate Contract Endorsement Insuranc…" at bounding box center [464, 121] width 251 height 12
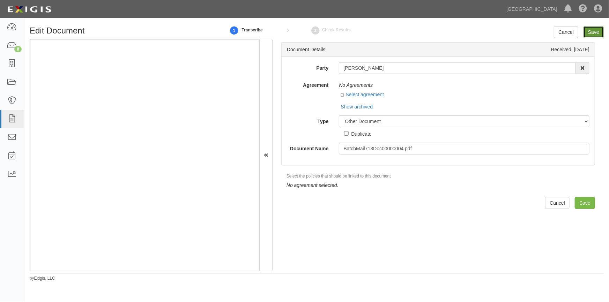
click at [600, 35] on input "Save" at bounding box center [593, 32] width 20 height 12
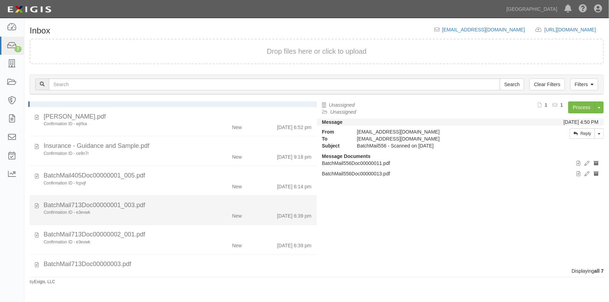
scroll to position [43, 0]
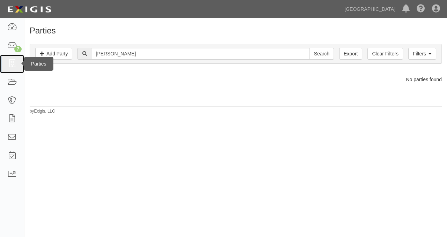
click at [10, 65] on icon at bounding box center [12, 64] width 10 height 8
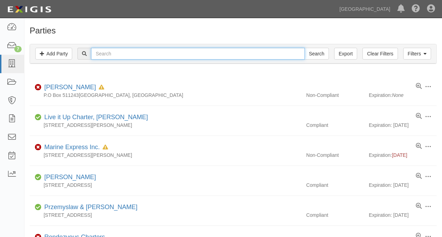
click at [173, 54] on input "text" at bounding box center [198, 54] width 214 height 12
type input "hadj"
click at [305, 48] on input "Search" at bounding box center [317, 54] width 24 height 12
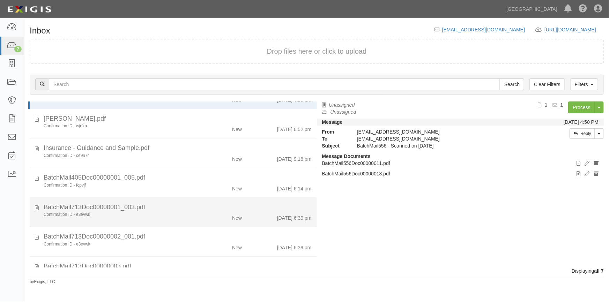
scroll to position [43, 0]
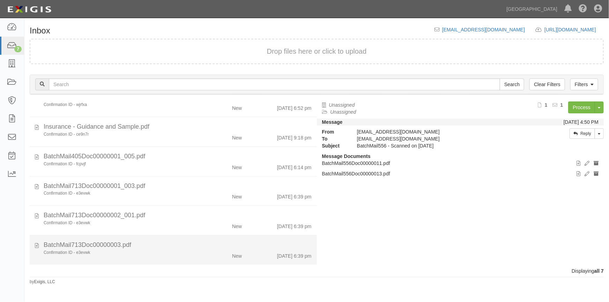
click at [154, 251] on div "Confirmation ID - e3evwk" at bounding box center [120, 253] width 152 height 6
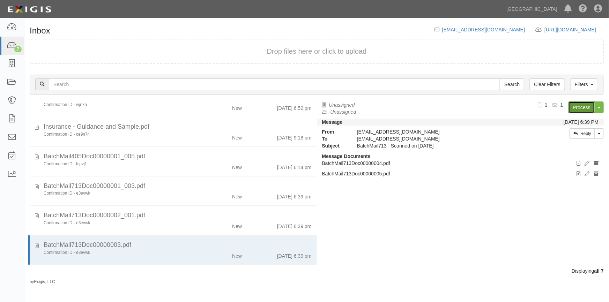
click at [582, 111] on link "Process" at bounding box center [581, 108] width 27 height 12
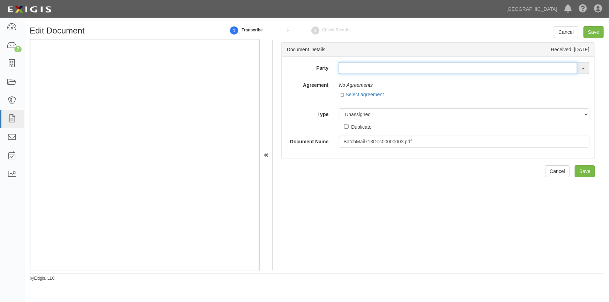
click at [390, 69] on input "text" at bounding box center [458, 68] width 238 height 12
type input "hadj"
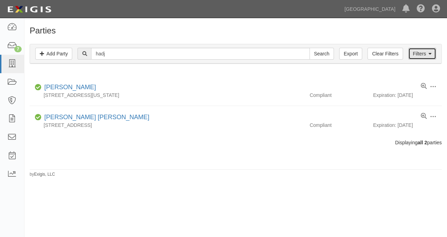
click at [423, 57] on link "Filters" at bounding box center [422, 54] width 28 height 12
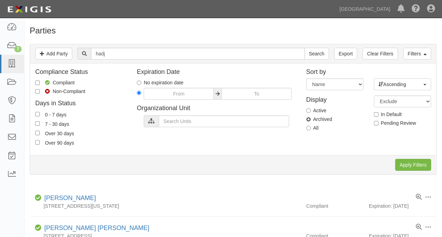
drag, startPoint x: 308, startPoint y: 120, endPoint x: 314, endPoint y: 119, distance: 6.7
click at [308, 119] on input "Archived" at bounding box center [308, 119] width 5 height 5
radio input "true"
click at [410, 165] on input "Apply Filters" at bounding box center [413, 165] width 36 height 12
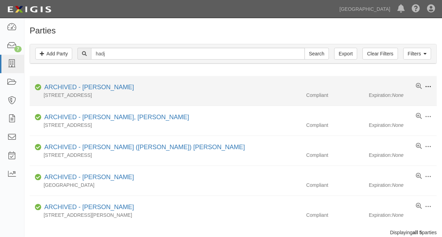
click at [428, 85] on span at bounding box center [428, 87] width 6 height 6
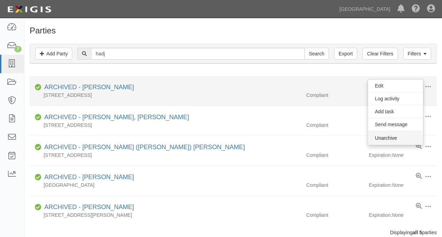
click at [394, 141] on button "Unarchive" at bounding box center [395, 138] width 55 height 14
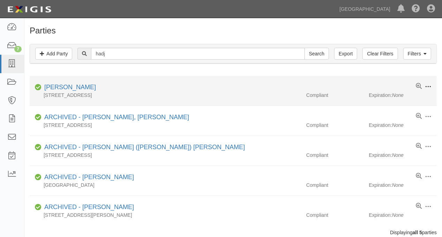
click at [426, 87] on span at bounding box center [428, 87] width 6 height 6
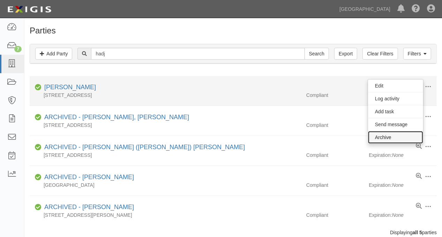
click at [391, 136] on link "Archive" at bounding box center [395, 137] width 55 height 13
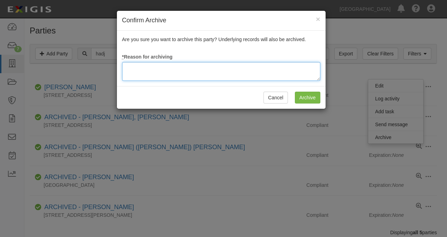
click at [237, 73] on textarea at bounding box center [221, 71] width 198 height 19
type textarea "update"
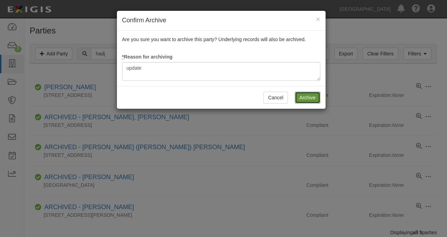
click at [312, 99] on input "Archive" at bounding box center [307, 98] width 25 height 12
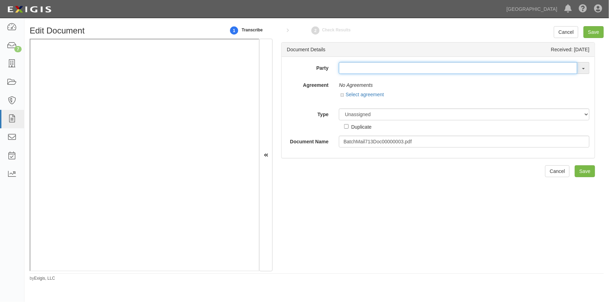
click at [345, 70] on input "text" at bounding box center [458, 68] width 238 height 12
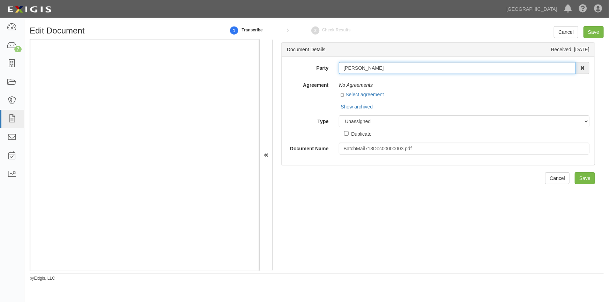
type input "[PERSON_NAME]"
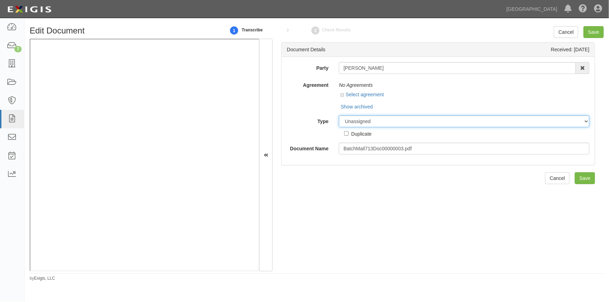
click at [362, 124] on select "Unassigned Binder Cancellation Notice Certificate Contract Endorsement Insuranc…" at bounding box center [464, 121] width 251 height 12
select select "OtherDetail"
click at [339, 115] on select "Unassigned Binder Cancellation Notice Certificate Contract Endorsement Insuranc…" at bounding box center [464, 121] width 251 height 12
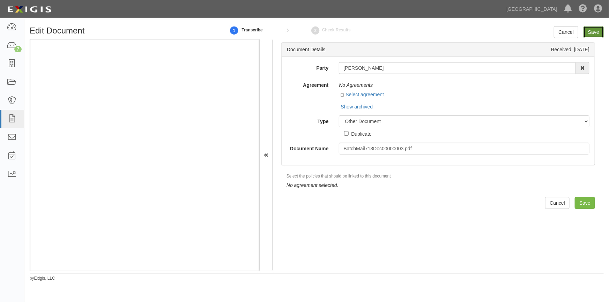
click at [594, 33] on input "Save" at bounding box center [593, 32] width 20 height 12
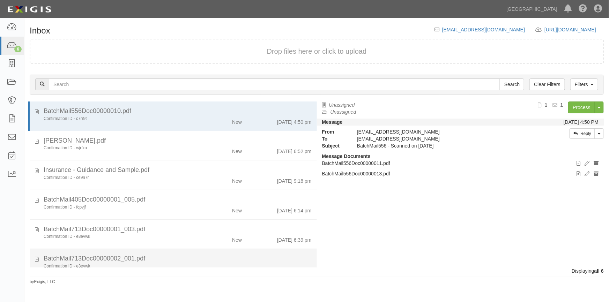
click at [166, 265] on div "Confirmation ID - e3evwk" at bounding box center [120, 266] width 152 height 6
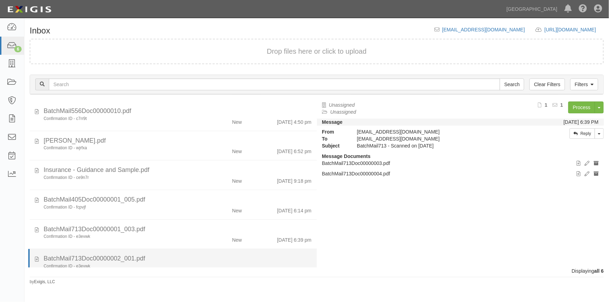
click at [167, 257] on div "BatchMail713Doc00000002_001.pdf" at bounding box center [178, 258] width 268 height 9
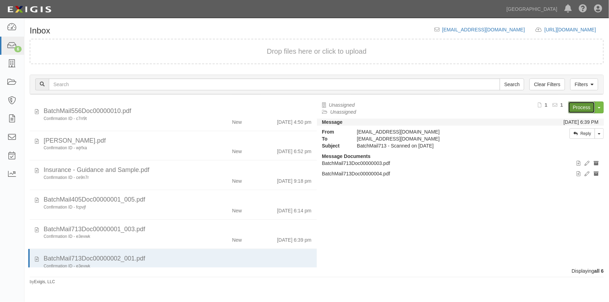
click at [576, 108] on link "Process" at bounding box center [581, 108] width 27 height 12
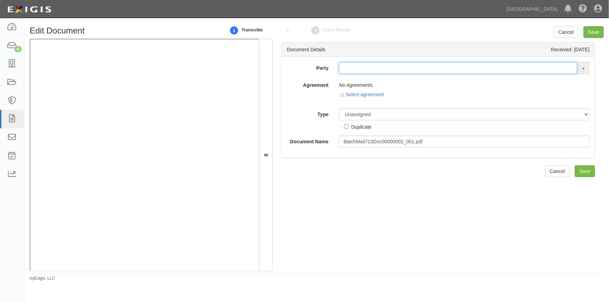
click at [372, 66] on input "text" at bounding box center [458, 68] width 238 height 12
type input "aweso"
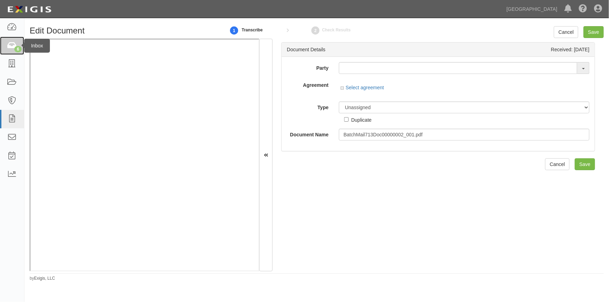
click at [15, 40] on link "6" at bounding box center [12, 46] width 24 height 18
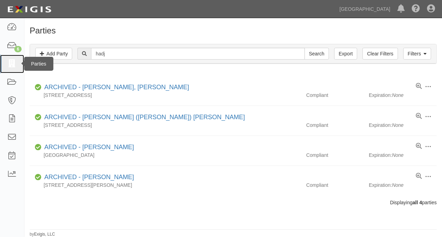
click at [10, 66] on icon at bounding box center [12, 64] width 10 height 8
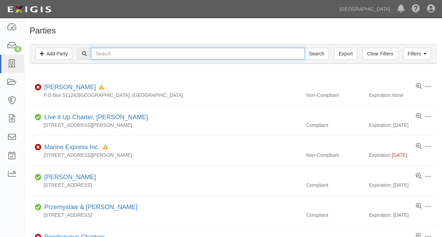
click at [105, 53] on input "text" at bounding box center [198, 54] width 214 height 12
type input "awesome cruiser"
click at [305, 48] on input "Search" at bounding box center [317, 54] width 24 height 12
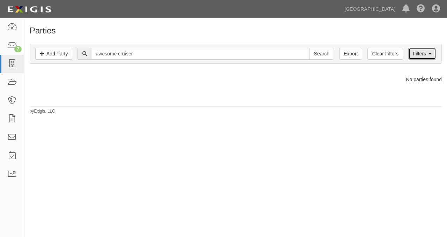
click at [424, 54] on link "Filters" at bounding box center [422, 54] width 28 height 12
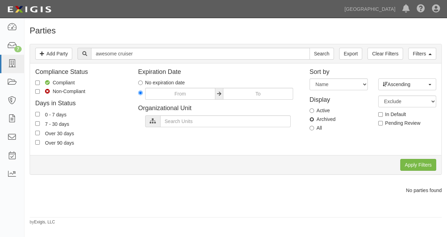
click at [313, 119] on input "Archived" at bounding box center [311, 119] width 5 height 5
radio input "true"
click at [423, 160] on input "Apply Filters" at bounding box center [418, 165] width 36 height 12
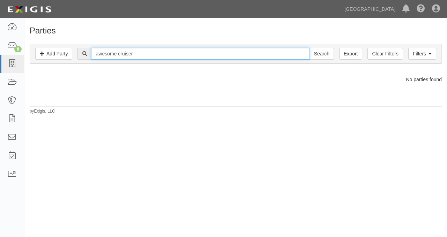
drag, startPoint x: 147, startPoint y: 52, endPoint x: 119, endPoint y: 54, distance: 28.0
click at [119, 54] on input "awesome cruiser" at bounding box center [200, 54] width 218 height 12
type input "awesome"
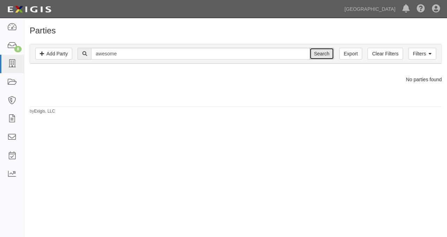
click at [328, 53] on input "Search" at bounding box center [321, 54] width 24 height 12
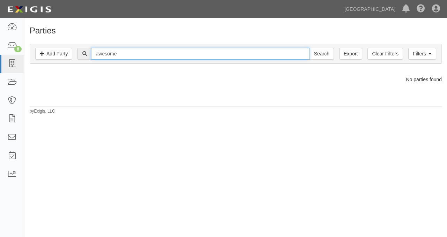
drag, startPoint x: 122, startPoint y: 56, endPoint x: 92, endPoint y: 55, distance: 29.7
click at [92, 55] on input "awesome" at bounding box center [200, 54] width 218 height 12
type input "cruiser"
click at [309, 48] on input "Search" at bounding box center [321, 54] width 24 height 12
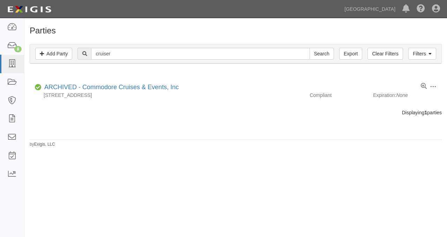
click at [174, 151] on div "Parties Add Party Filters Add Party Clear Filters Export cruiser Search Filters…" at bounding box center [223, 128] width 447 height 214
click at [150, 178] on div "Parties Add Party Filters Add Party Clear Filters Export cruiser Search Filters…" at bounding box center [223, 128] width 447 height 214
click at [15, 62] on icon at bounding box center [12, 64] width 10 height 8
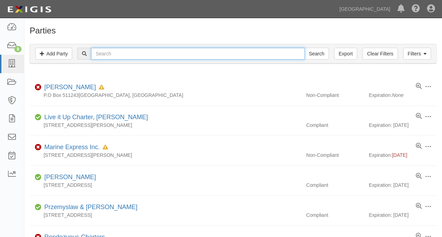
click at [212, 52] on input "text" at bounding box center [198, 54] width 214 height 12
type input "peter kanef"
click at [305, 48] on input "Search" at bounding box center [317, 54] width 24 height 12
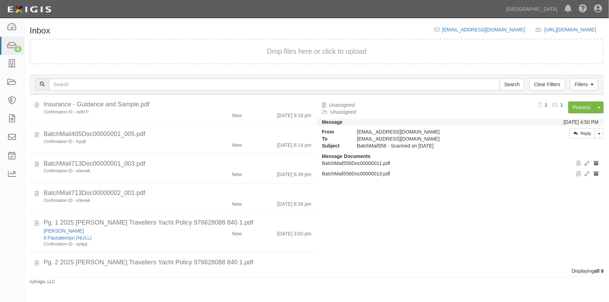
scroll to position [93, 0]
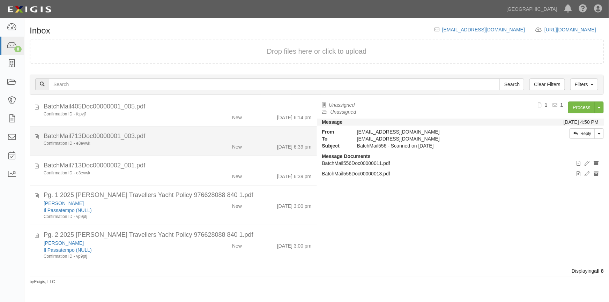
click at [164, 143] on div "Confirmation ID - e3evwk" at bounding box center [120, 144] width 152 height 6
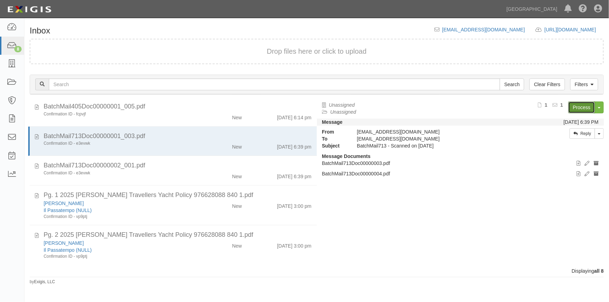
click at [576, 110] on link "Process" at bounding box center [581, 108] width 27 height 12
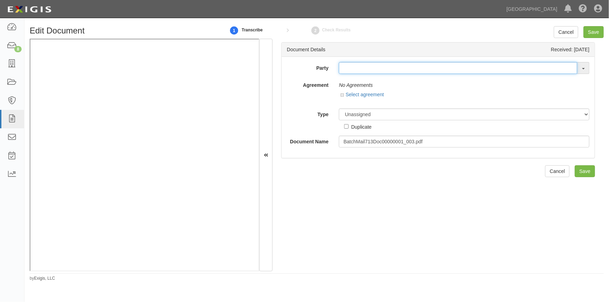
click at [352, 66] on input "text" at bounding box center [458, 68] width 238 height 12
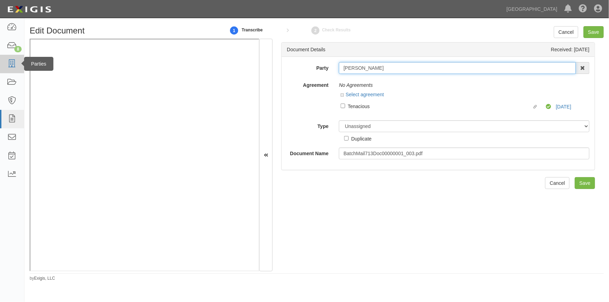
type input "[PERSON_NAME]"
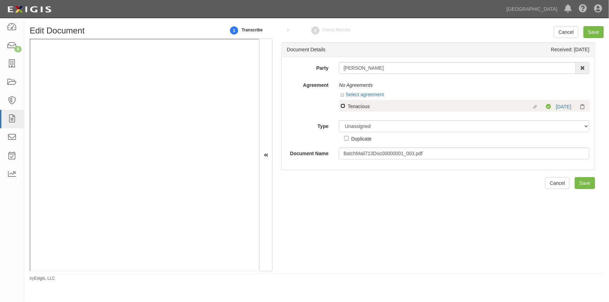
click at [343, 105] on input "Linked agreement Tenacious Linked agreement" at bounding box center [343, 106] width 5 height 5
checkbox input "true"
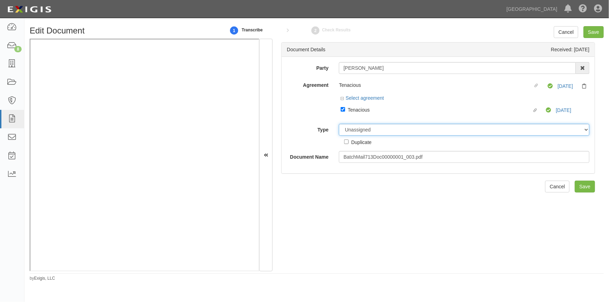
click at [351, 129] on select "Unassigned Binder Cancellation Notice Certificate Contract Endorsement Insuranc…" at bounding box center [464, 130] width 251 height 12
select select "CertificateDetail"
click at [339, 124] on select "Unassigned Binder Cancellation Notice Certificate Contract Endorsement Insuranc…" at bounding box center [464, 130] width 251 height 12
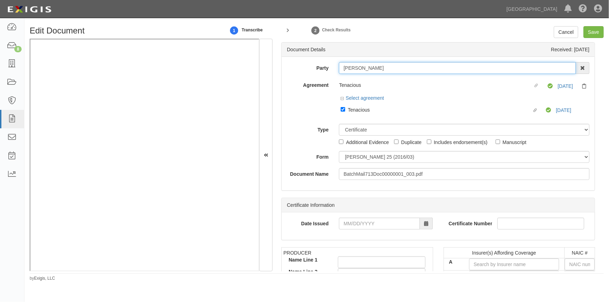
drag, startPoint x: 379, startPoint y: 68, endPoint x: 337, endPoint y: 68, distance: 42.6
click at [337, 68] on div "Peter Kanefsky Peter Kanef sky AAA Hull Diving, Alon Altman Aaron Busalacchi Aa…" at bounding box center [464, 68] width 261 height 12
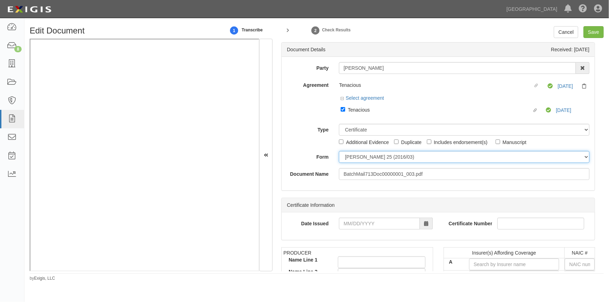
drag, startPoint x: 356, startPoint y: 158, endPoint x: 356, endPoint y: 163, distance: 5.2
click at [356, 158] on select "ACORD 25 (2016/03) ACORD 101 ACORD 855 NY (2014/05) General" at bounding box center [464, 157] width 251 height 12
select select "GeneralFormDetail"
click at [339, 151] on select "ACORD 25 (2016/03) ACORD 101 ACORD 855 NY (2014/05) General" at bounding box center [464, 157] width 251 height 12
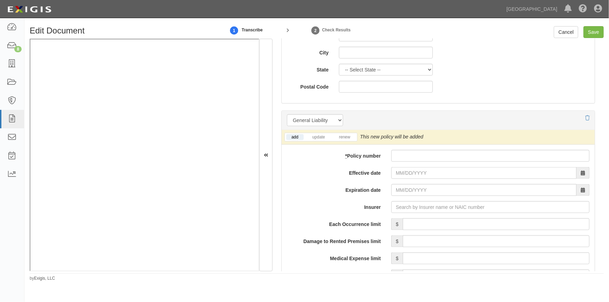
scroll to position [507, 0]
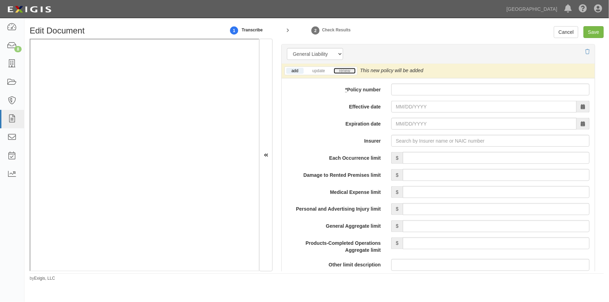
click at [346, 71] on link "renew" at bounding box center [345, 71] width 22 height 6
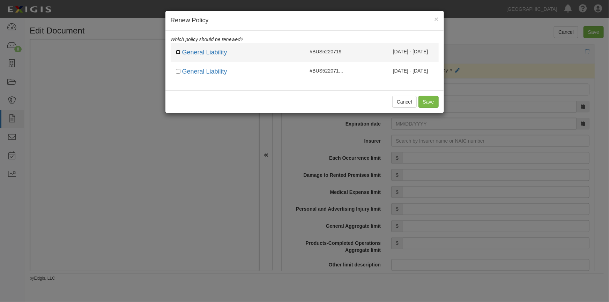
click at [179, 52] on input "checkbox" at bounding box center [178, 52] width 5 height 5
checkbox input "true"
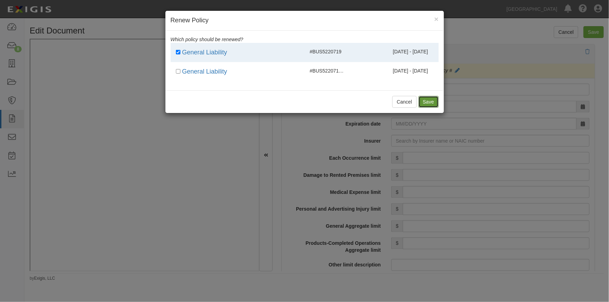
click at [424, 105] on button "Save" at bounding box center [428, 102] width 20 height 12
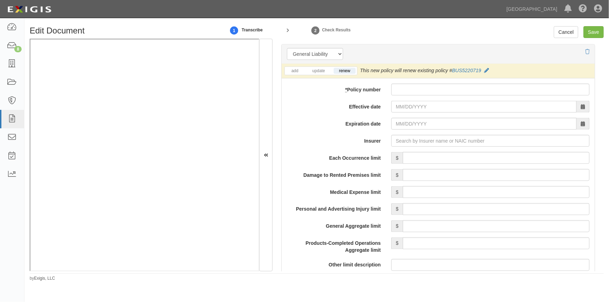
click at [348, 74] on li "renew" at bounding box center [344, 71] width 24 height 8
click at [315, 73] on link "update" at bounding box center [318, 71] width 23 height 6
click at [293, 72] on link "add" at bounding box center [294, 71] width 17 height 6
click at [347, 71] on link "renew" at bounding box center [345, 71] width 22 height 6
paste input "BUS5220719-09"
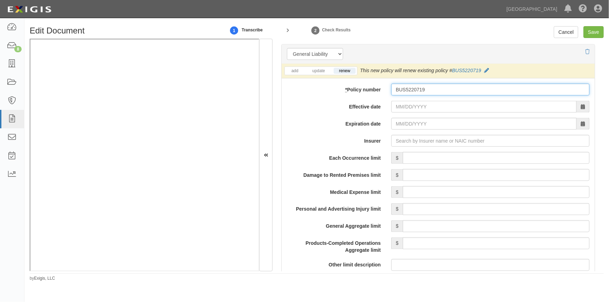
type input "BUS5220719"
click at [402, 110] on input "Effective date" at bounding box center [483, 107] width 185 height 12
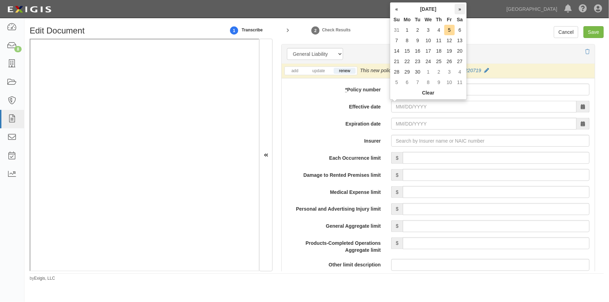
click at [457, 7] on th "»" at bounding box center [460, 9] width 10 height 10
click at [430, 49] on td "15" at bounding box center [428, 51] width 11 height 10
type input "10/15/2025"
type input "10/15/2026"
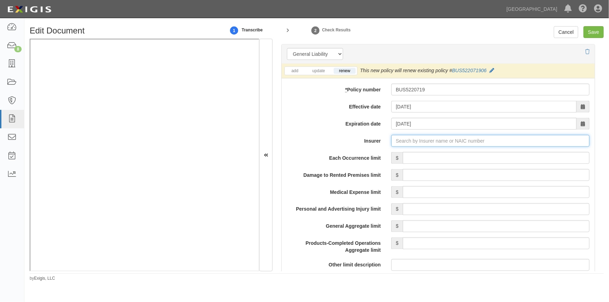
click at [401, 141] on input "Insurer" at bounding box center [490, 141] width 198 height 12
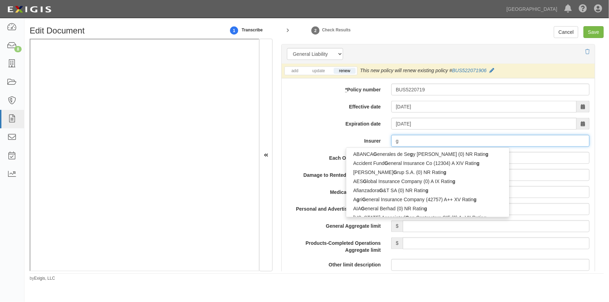
type input "ge"
type input "geiCO Advantage Insurance Company (14138) A++ XV Rating"
type input "gei"
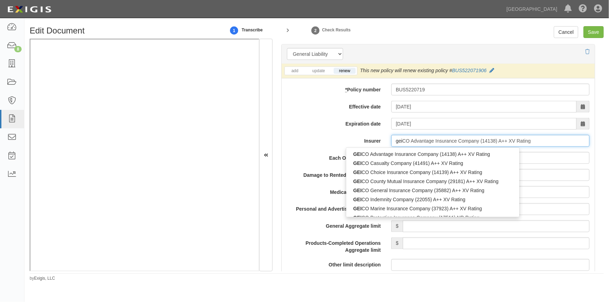
type input "geicO Advantage Insurance Company (14138) A++ XV Rating"
type input "geic"
type input "geico Advantage Insurance Company (14138) A++ XV Rating"
type input "geico"
type input "geico m"
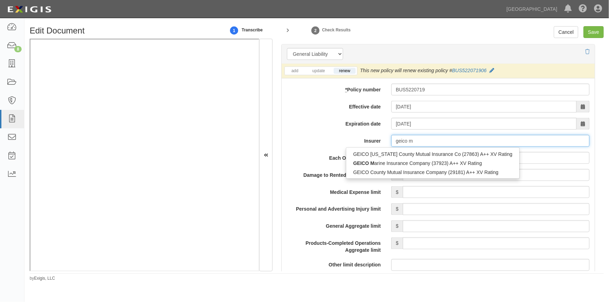
type input "geico marine Insurance Company (37923) A++ XV Rating"
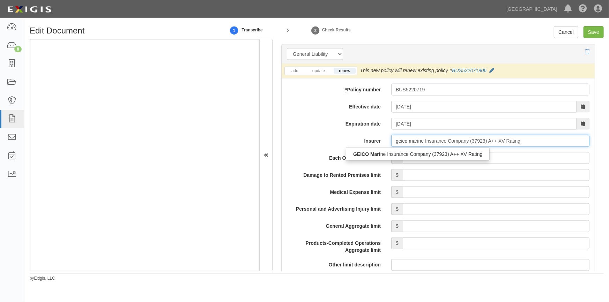
type input "geico marin"
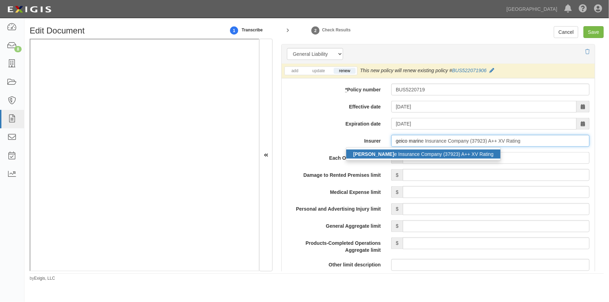
click at [398, 155] on div "GEICO Marin e Insurance Company (37923) A++ XV Rating" at bounding box center [423, 154] width 154 height 9
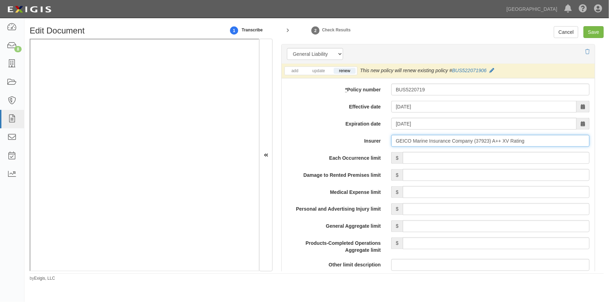
type input "GEICO Marine Insurance Company (37923) A++ XV Rating"
click at [446, 161] on input "Each Occurrence limit" at bounding box center [496, 158] width 187 height 12
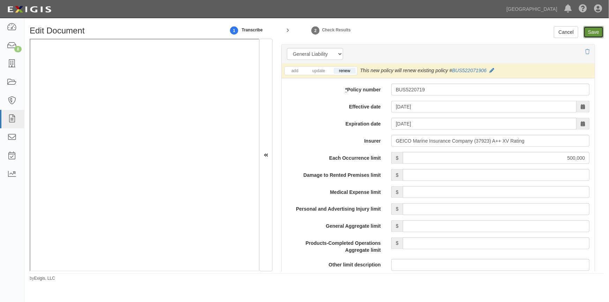
click at [590, 30] on input "Save" at bounding box center [593, 32] width 20 height 12
type input "500000"
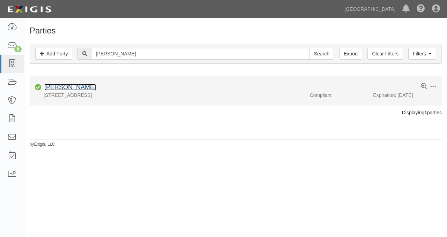
click at [80, 88] on link "Peter Kanefsky" at bounding box center [70, 87] width 52 height 7
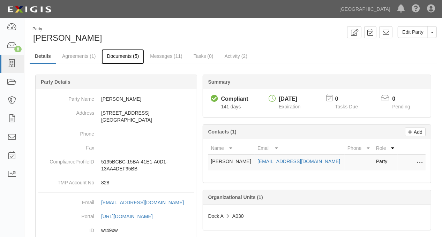
click at [133, 57] on link "Documents (5)" at bounding box center [123, 56] width 43 height 15
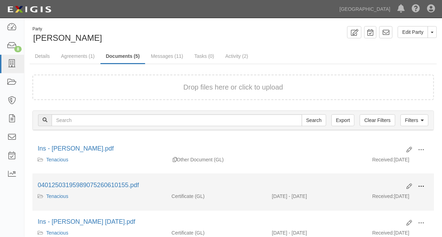
click at [419, 187] on span at bounding box center [421, 187] width 6 height 6
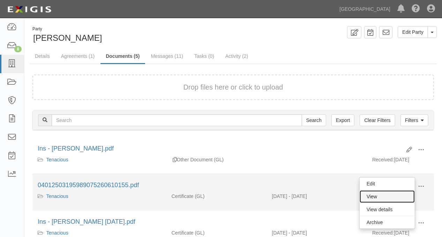
click at [379, 195] on link "View" at bounding box center [387, 197] width 55 height 13
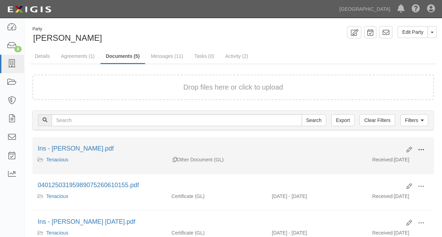
click at [420, 150] on span at bounding box center [421, 150] width 6 height 6
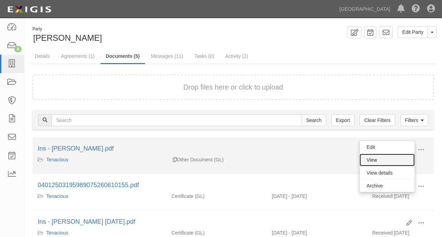
click at [371, 160] on link "View" at bounding box center [387, 160] width 55 height 13
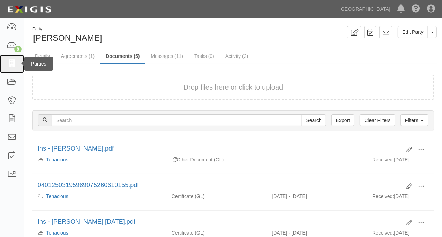
click at [12, 66] on icon at bounding box center [12, 64] width 10 height 8
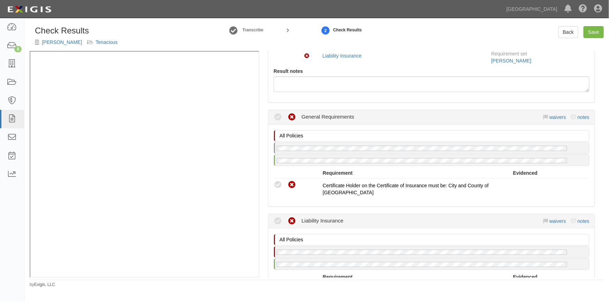
scroll to position [95, 0]
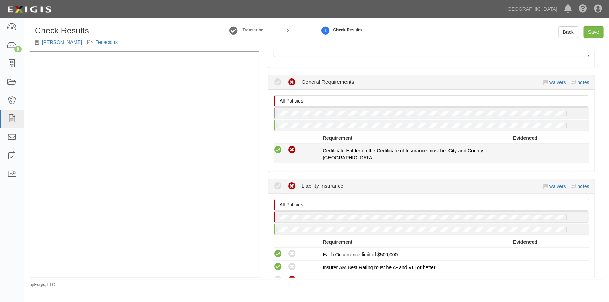
click at [277, 150] on icon at bounding box center [278, 150] width 9 height 9
radio input "true"
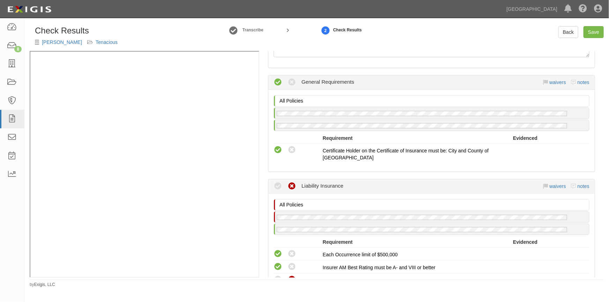
scroll to position [222, 0]
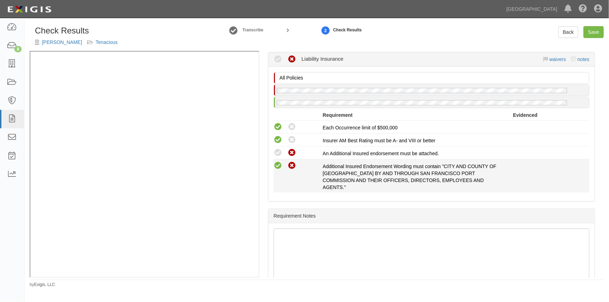
click at [279, 164] on icon at bounding box center [278, 166] width 9 height 9
radio input "true"
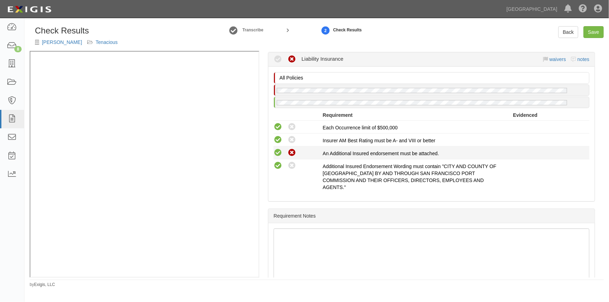
click at [279, 152] on icon at bounding box center [278, 153] width 9 height 9
radio input "true"
click at [596, 31] on link "Save" at bounding box center [593, 32] width 20 height 12
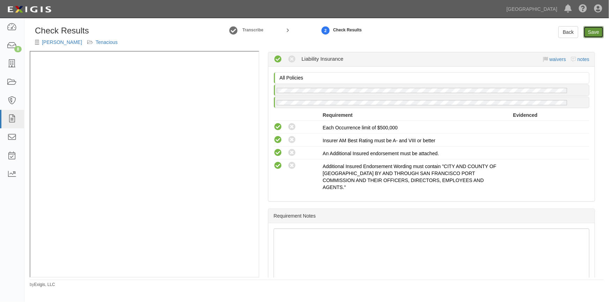
radio input "true"
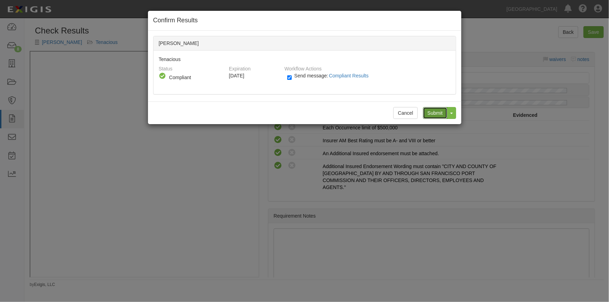
click at [434, 112] on input "Submit" at bounding box center [435, 113] width 24 height 12
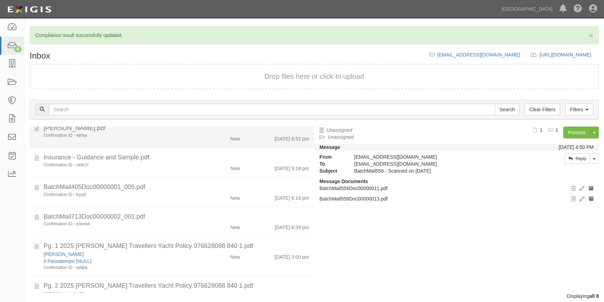
scroll to position [93, 0]
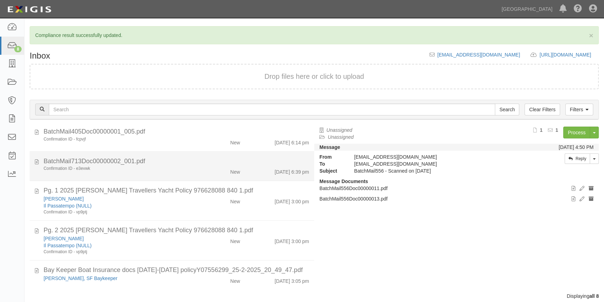
drag, startPoint x: 129, startPoint y: 167, endPoint x: 134, endPoint y: 168, distance: 4.2
click at [129, 167] on div "Confirmation ID - e3evwk" at bounding box center [119, 169] width 150 height 6
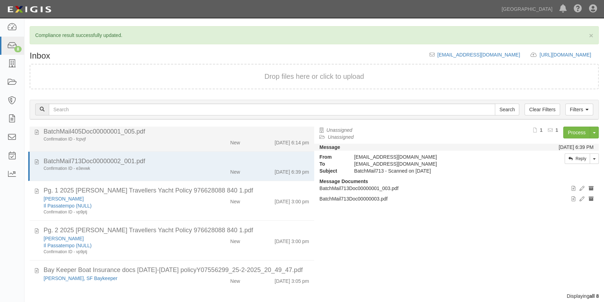
click at [193, 142] on div "Confirmation ID - fcpvjf New 9/4/25 6:14 pm" at bounding box center [176, 141] width 276 height 10
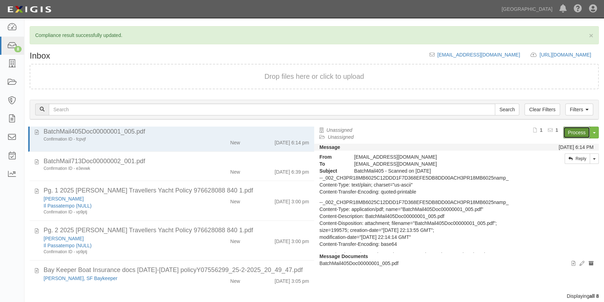
click at [569, 136] on link "Process" at bounding box center [577, 133] width 27 height 12
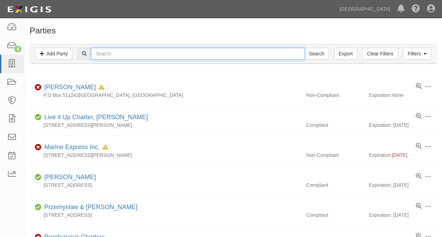
click at [149, 56] on input "text" at bounding box center [198, 54] width 214 height 12
type input "safe coast"
click at [305, 48] on input "Search" at bounding box center [317, 54] width 24 height 12
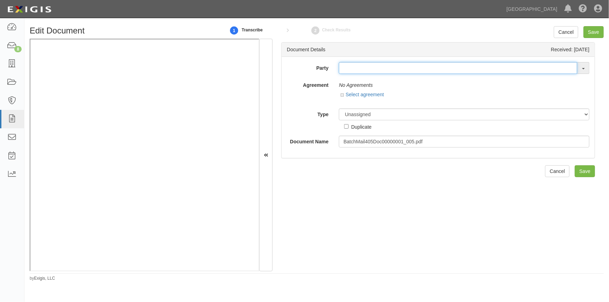
click at [344, 69] on input "text" at bounding box center [458, 68] width 238 height 12
type input "safe"
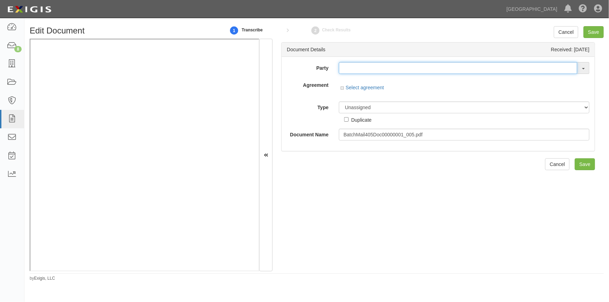
click at [356, 67] on input "text" at bounding box center [458, 68] width 238 height 12
type input "t"
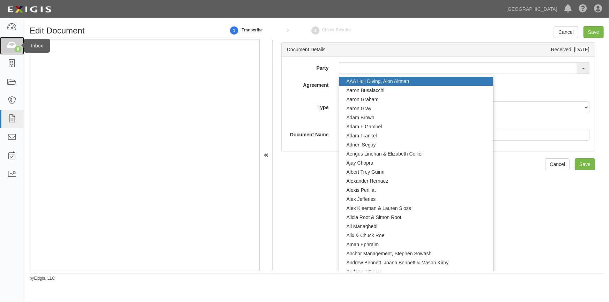
click at [10, 42] on icon at bounding box center [12, 46] width 10 height 8
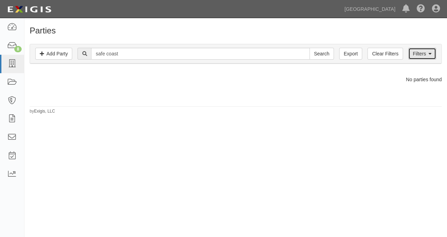
click at [422, 58] on link "Filters" at bounding box center [422, 54] width 28 height 12
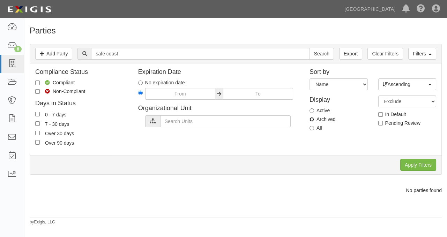
click at [311, 120] on input "Archived" at bounding box center [311, 119] width 5 height 5
radio input "true"
click at [419, 162] on input "Apply Filters" at bounding box center [418, 165] width 36 height 12
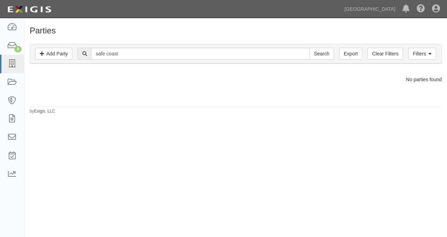
click at [72, 152] on div "Parties Add Party Filters Add Party Clear Filters Export safe coast Search Filt…" at bounding box center [223, 128] width 447 height 214
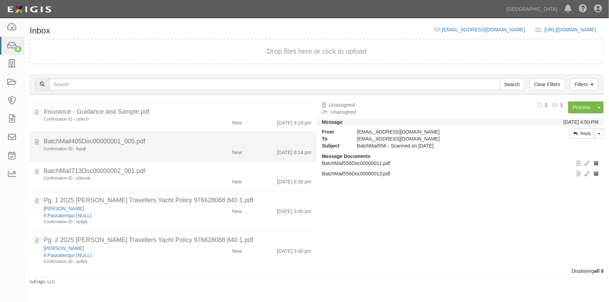
scroll to position [93, 0]
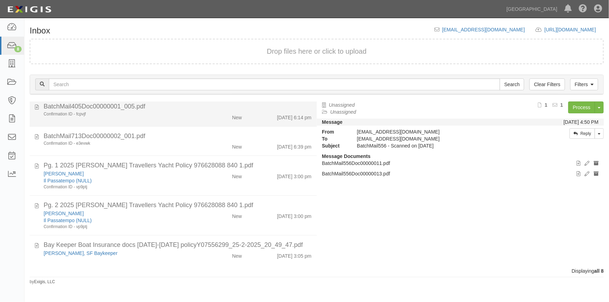
click at [166, 118] on div "Confirmation ID - fcpvjf New 9/4/25 6:14 pm" at bounding box center [177, 116] width 278 height 10
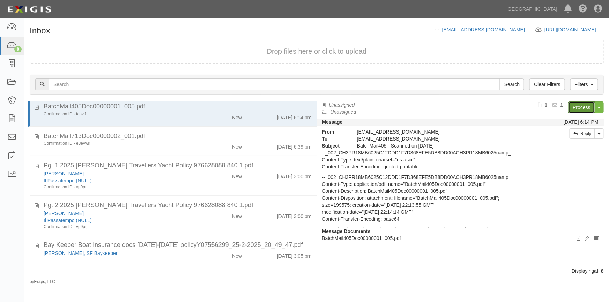
click at [583, 107] on link "Process" at bounding box center [581, 108] width 27 height 12
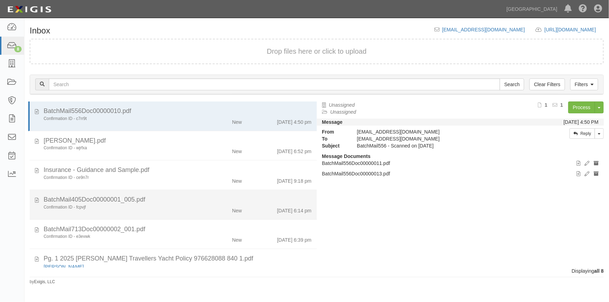
click at [167, 208] on div "Confirmation ID - fcpvjf" at bounding box center [120, 207] width 152 height 6
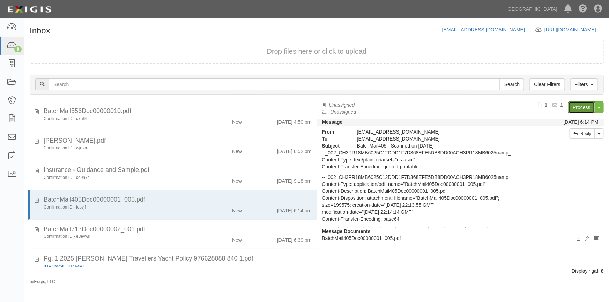
click at [573, 108] on link "Process" at bounding box center [581, 108] width 27 height 12
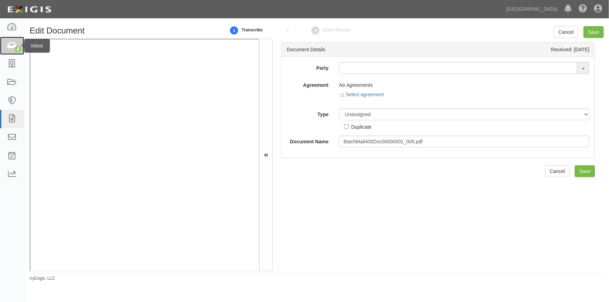
click at [13, 47] on icon at bounding box center [12, 46] width 10 height 8
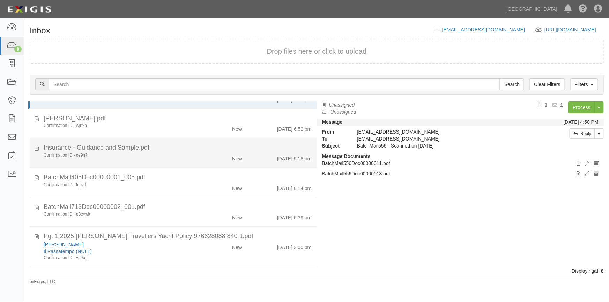
scroll to position [93, 0]
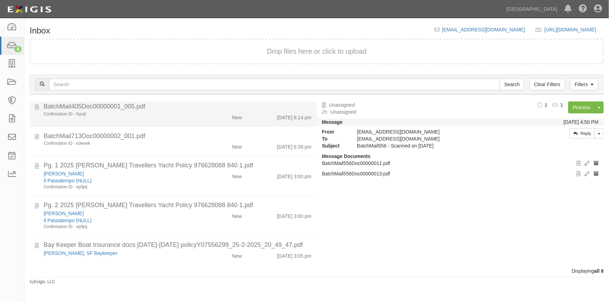
click at [104, 115] on div "Confirmation ID - fcpvjf" at bounding box center [120, 114] width 152 height 6
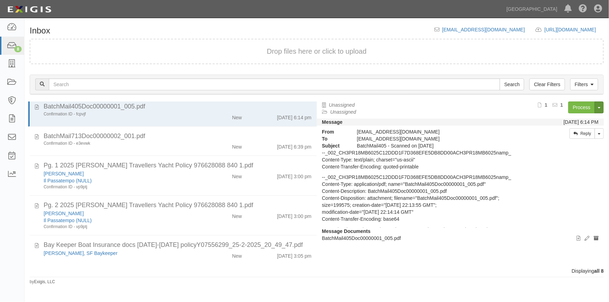
click at [600, 110] on button "Toggle Document Dropdown" at bounding box center [599, 108] width 9 height 12
click at [569, 121] on link "Archive Document" at bounding box center [575, 120] width 55 height 9
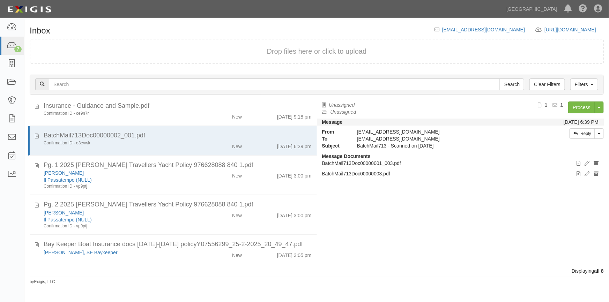
scroll to position [64, 0]
click at [598, 131] on link "Toggle Dropdown" at bounding box center [599, 133] width 9 height 10
click at [509, 100] on div "Filters Clear Filters Search Filters Document Status New Transcribed Date Recei…" at bounding box center [316, 85] width 584 height 32
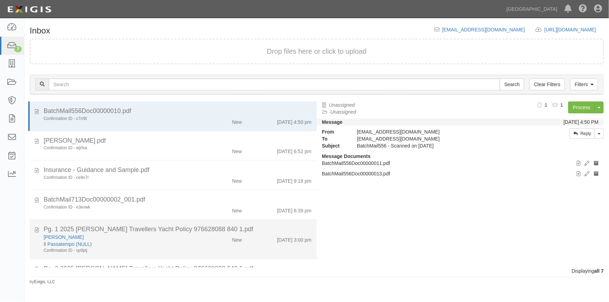
click at [155, 242] on div "Il Passatempo (NULL)" at bounding box center [120, 244] width 152 height 7
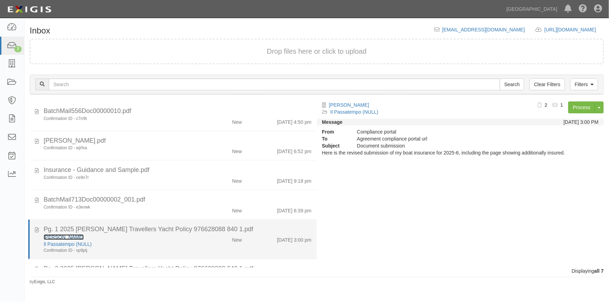
click at [69, 235] on link "Charles McConnell" at bounding box center [64, 237] width 40 height 6
click at [36, 228] on icon at bounding box center [37, 229] width 4 height 8
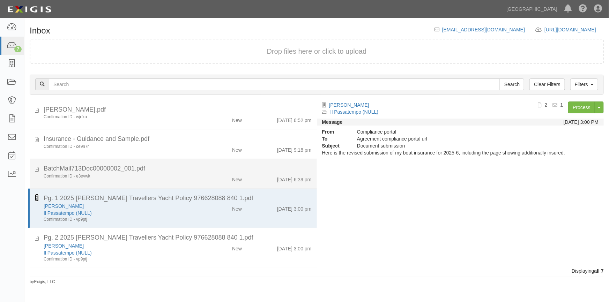
scroll to position [64, 0]
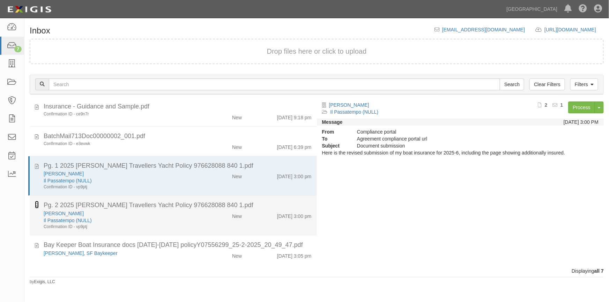
click at [38, 205] on icon at bounding box center [37, 205] width 4 height 8
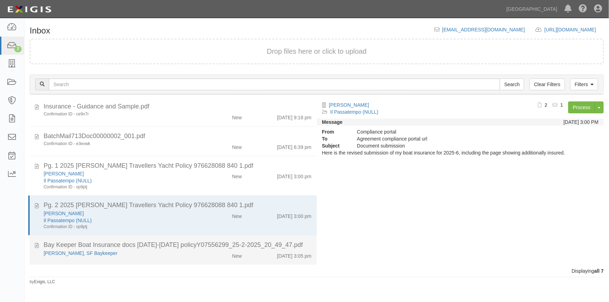
click at [143, 254] on div "Robert Wertz, SF Baykeeper" at bounding box center [120, 253] width 152 height 7
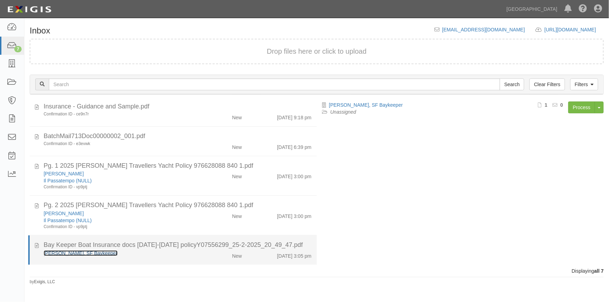
click at [94, 251] on link "[PERSON_NAME], SF Baykeeper" at bounding box center [81, 254] width 74 height 6
click at [37, 246] on icon at bounding box center [37, 245] width 4 height 8
click at [113, 255] on div "[PERSON_NAME], SF Baykeeper" at bounding box center [120, 253] width 152 height 7
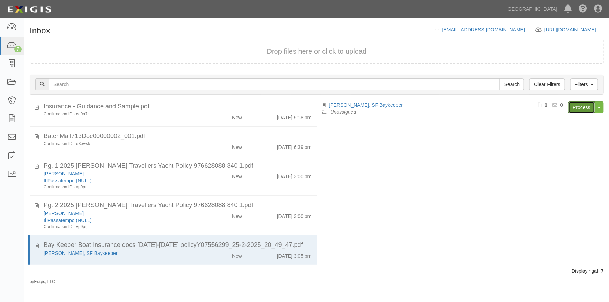
click at [576, 110] on link "Process" at bounding box center [581, 108] width 27 height 12
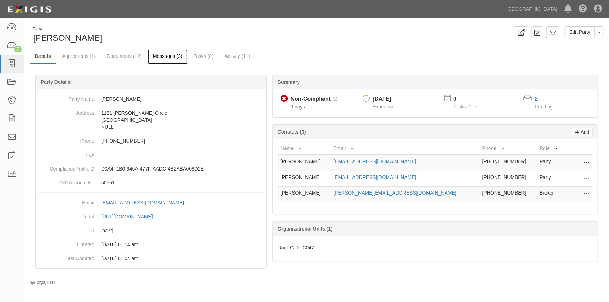
click at [160, 58] on link "Messages (3)" at bounding box center [168, 56] width 40 height 15
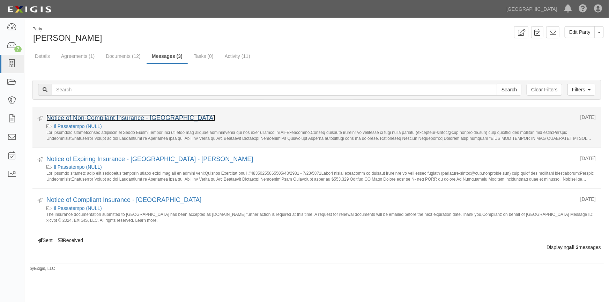
click at [126, 117] on link "Notice of Non-Compliant Insurance - [GEOGRAPHIC_DATA]" at bounding box center [130, 117] width 169 height 7
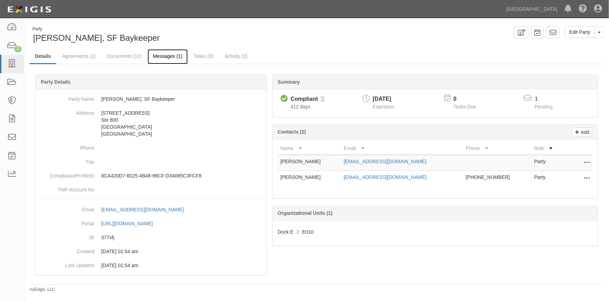
click at [163, 55] on link "Messages (1)" at bounding box center [168, 56] width 40 height 15
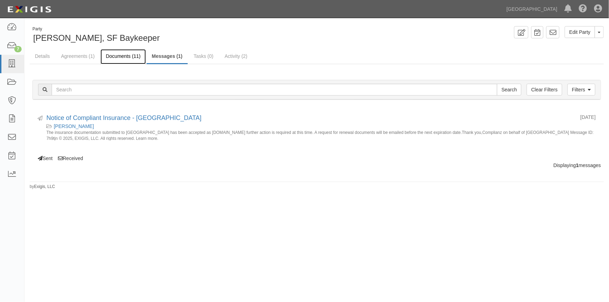
click at [121, 57] on link "Documents (11)" at bounding box center [122, 56] width 45 height 15
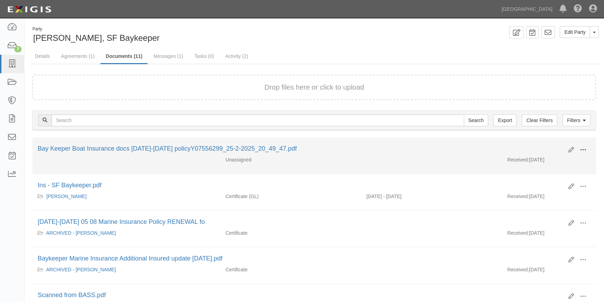
click at [582, 149] on span at bounding box center [583, 150] width 6 height 6
click at [544, 159] on link "View" at bounding box center [549, 160] width 55 height 13
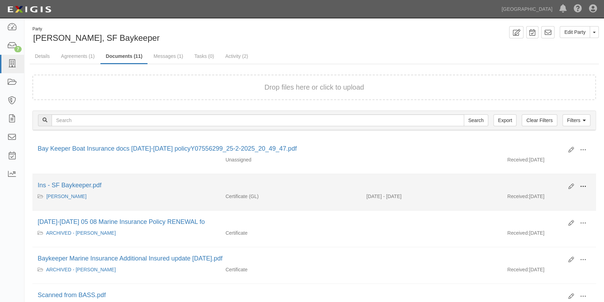
click at [586, 184] on span at bounding box center [583, 187] width 6 height 6
click at [543, 199] on link "View" at bounding box center [549, 197] width 55 height 13
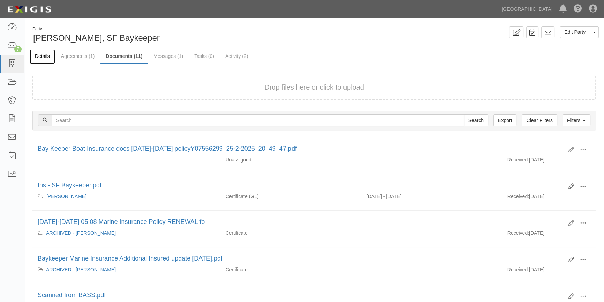
click at [37, 55] on link "Details" at bounding box center [42, 56] width 25 height 15
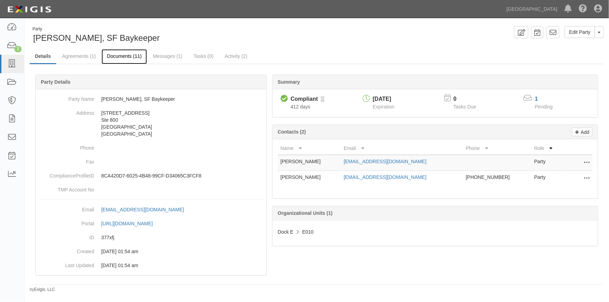
click at [121, 57] on link "Documents (11)" at bounding box center [124, 56] width 45 height 15
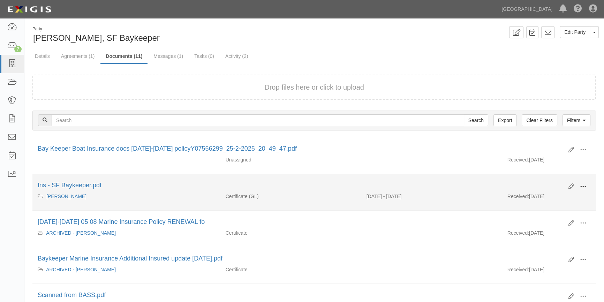
click at [583, 186] on span at bounding box center [583, 187] width 6 height 6
click at [545, 200] on link "View" at bounding box center [549, 197] width 55 height 13
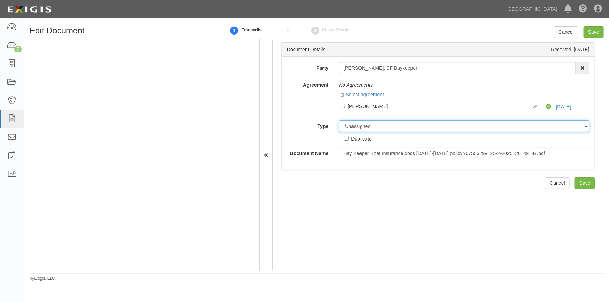
click at [355, 124] on select "Unassigned Binder Cancellation Notice Certificate Contract Endorsement Insuranc…" at bounding box center [464, 126] width 251 height 12
select select "OtherDetail"
click at [339, 120] on select "Unassigned Binder Cancellation Notice Certificate Contract Endorsement Insuranc…" at bounding box center [464, 126] width 251 height 12
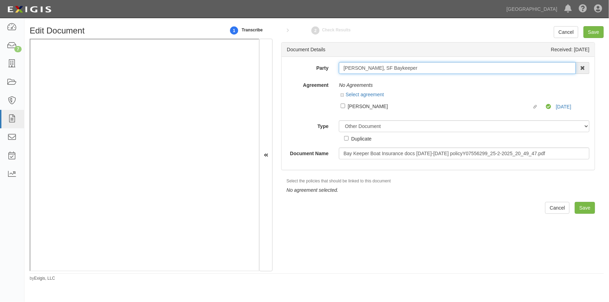
drag, startPoint x: 409, startPoint y: 72, endPoint x: 340, endPoint y: 71, distance: 68.7
click at [340, 71] on input "[PERSON_NAME], SF Baykeeper" at bounding box center [457, 68] width 237 height 12
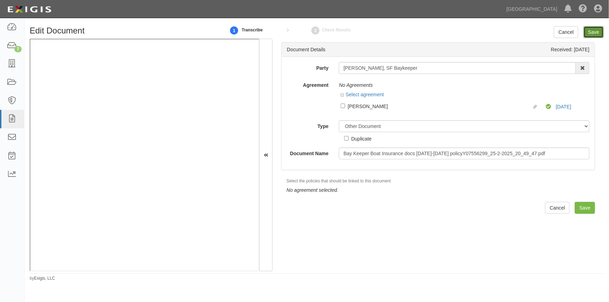
click at [593, 32] on input "Save" at bounding box center [593, 32] width 20 height 12
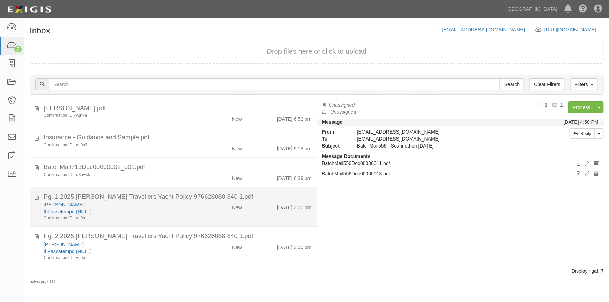
scroll to position [64, 0]
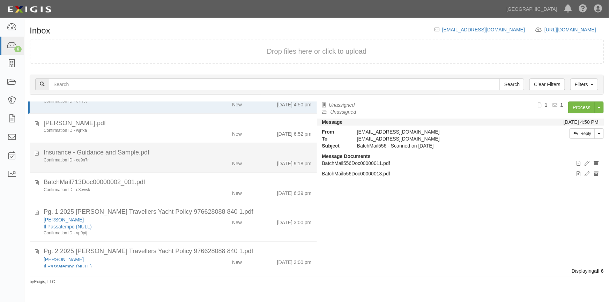
scroll to position [34, 0]
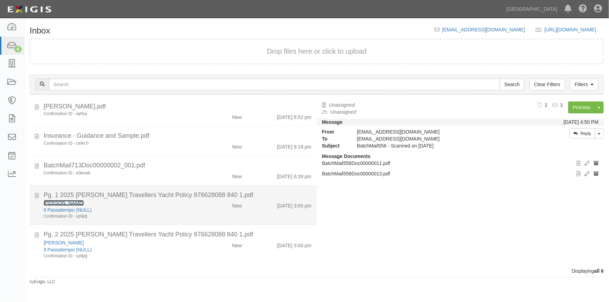
click at [73, 201] on link "[PERSON_NAME]" at bounding box center [64, 203] width 40 height 6
click at [59, 204] on link "[PERSON_NAME]" at bounding box center [64, 203] width 40 height 6
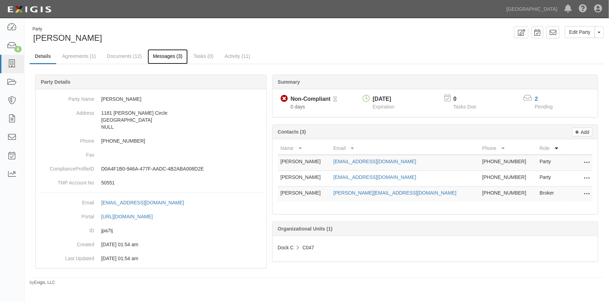
click at [162, 59] on link "Messages (3)" at bounding box center [168, 56] width 40 height 15
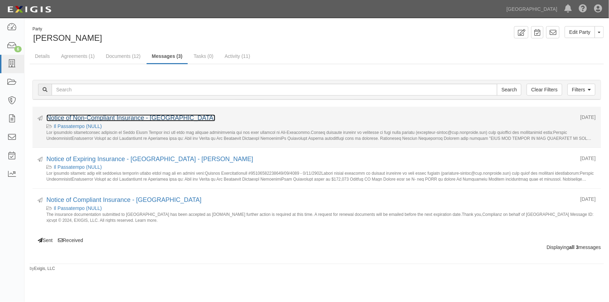
click at [148, 119] on link "Notice of Non-Compliant Insurance - [GEOGRAPHIC_DATA]" at bounding box center [130, 117] width 169 height 7
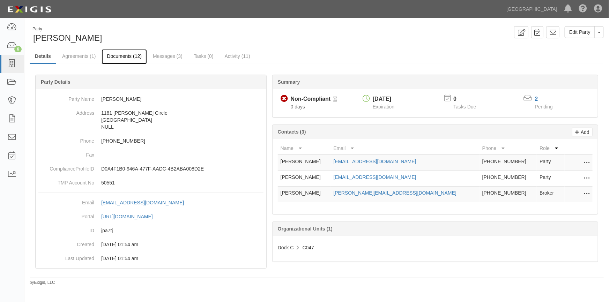
click at [134, 57] on link "Documents (12)" at bounding box center [124, 56] width 45 height 15
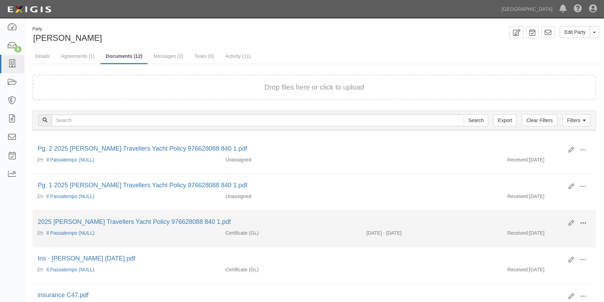
click at [579, 220] on button at bounding box center [583, 224] width 15 height 12
click at [549, 232] on link "View" at bounding box center [549, 233] width 55 height 13
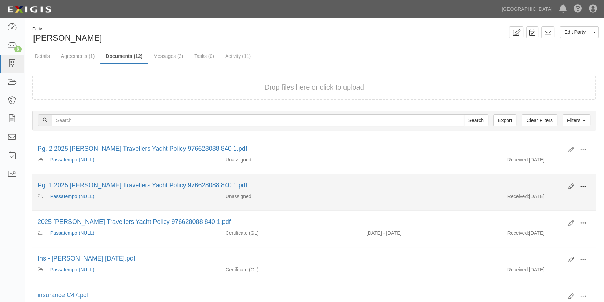
click at [582, 188] on span at bounding box center [583, 187] width 6 height 6
click at [552, 192] on link "View" at bounding box center [549, 197] width 55 height 13
click at [569, 186] on icon at bounding box center [572, 187] width 6 height 6
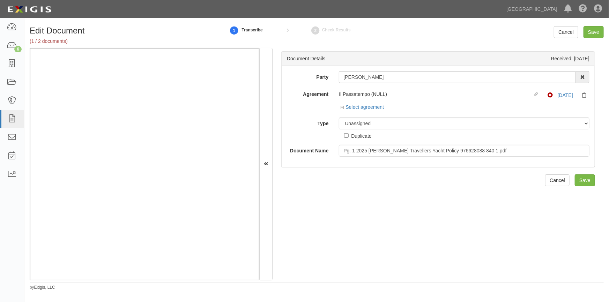
click at [347, 97] on div "Il Passatempo (NULL)" at bounding box center [436, 94] width 194 height 7
click at [352, 107] on link "Select agreement" at bounding box center [362, 107] width 43 height 6
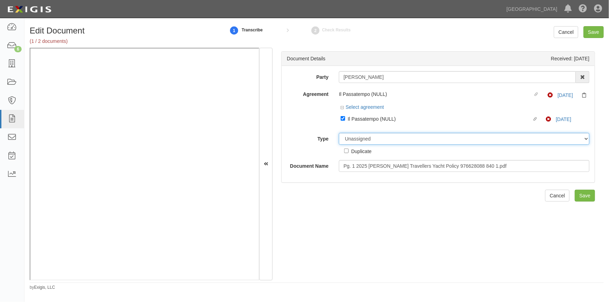
click at [359, 137] on select "Unassigned Binder Cancellation Notice Certificate Contract Endorsement Insuranc…" at bounding box center [464, 139] width 251 height 12
select select "OtherDetail"
click at [339, 133] on select "Unassigned Binder Cancellation Notice Certificate Contract Endorsement Insuranc…" at bounding box center [464, 139] width 251 height 12
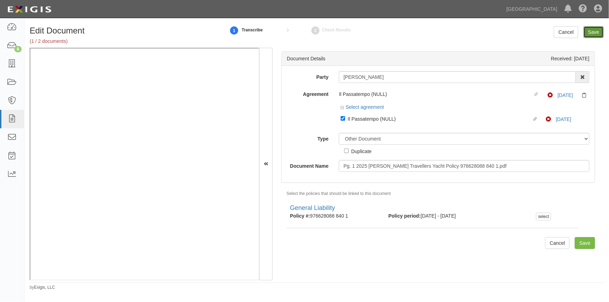
click at [592, 34] on input "Save" at bounding box center [593, 32] width 20 height 12
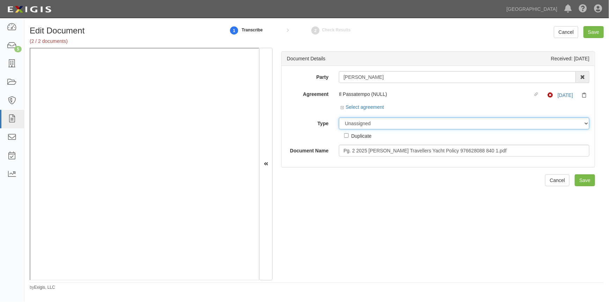
click at [358, 123] on select "Unassigned Binder Cancellation Notice Certificate Contract Endorsement Insuranc…" at bounding box center [464, 124] width 251 height 12
select select "EndorsementDetail"
click at [339, 118] on select "Unassigned Binder Cancellation Notice Certificate Contract Endorsement Insuranc…" at bounding box center [464, 124] width 251 height 12
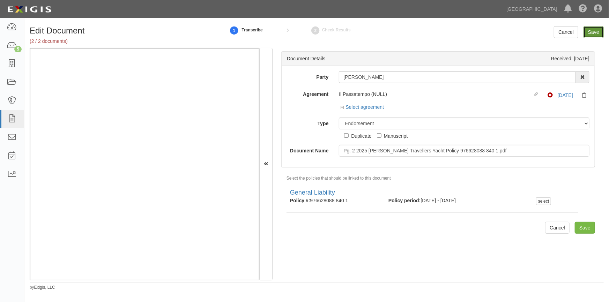
click at [594, 34] on input "Save" at bounding box center [593, 32] width 20 height 12
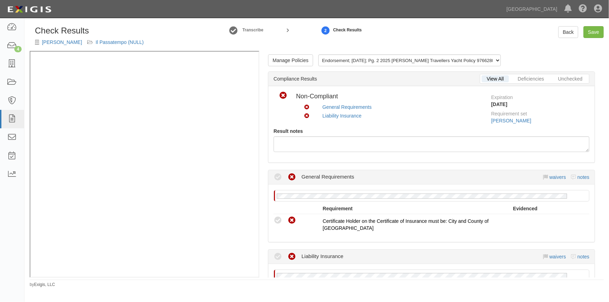
scroll to position [127, 0]
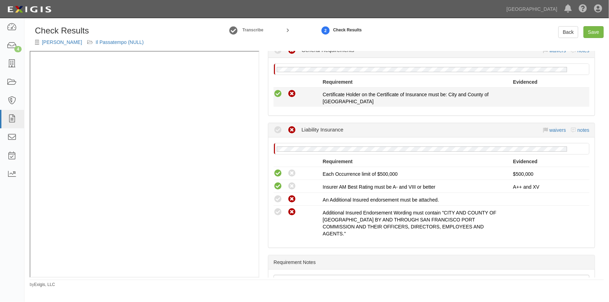
click at [277, 95] on icon at bounding box center [278, 94] width 9 height 9
radio input "true"
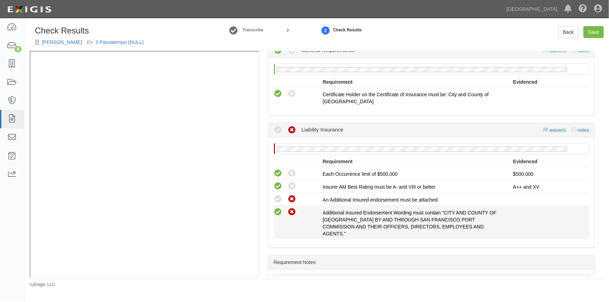
drag, startPoint x: 276, startPoint y: 201, endPoint x: 275, endPoint y: 209, distance: 8.8
click at [276, 201] on icon at bounding box center [278, 199] width 9 height 9
radio input "true"
click at [275, 212] on icon at bounding box center [278, 212] width 9 height 9
radio input "true"
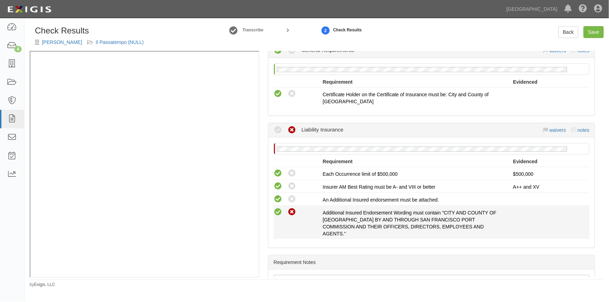
radio input "true"
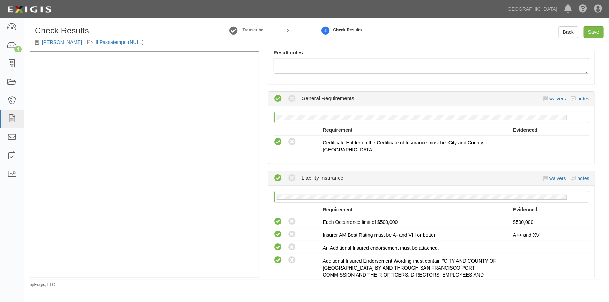
scroll to position [31, 0]
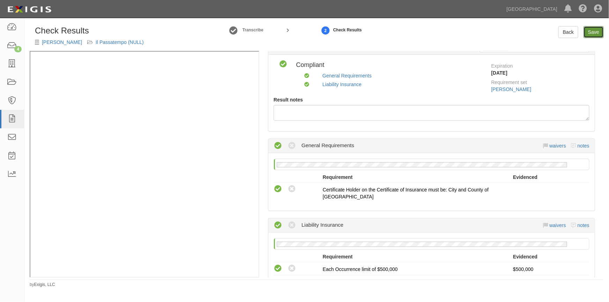
click at [595, 31] on link "Save" at bounding box center [593, 32] width 20 height 12
radio input "true"
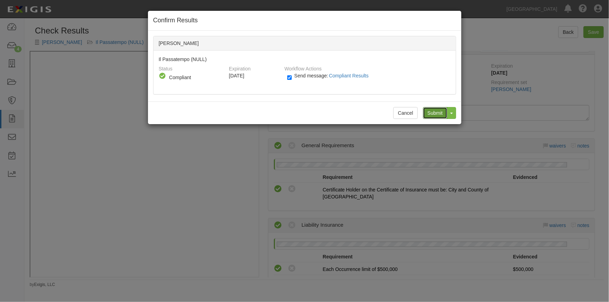
click at [434, 116] on input "Submit" at bounding box center [435, 113] width 24 height 12
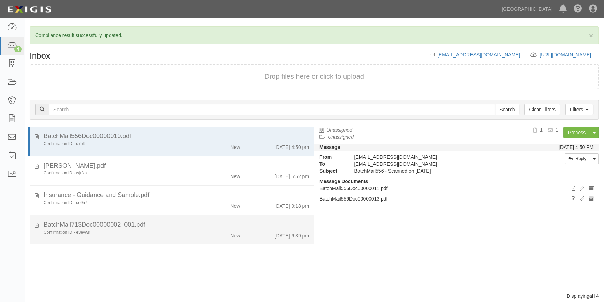
click at [171, 229] on div "BatchMail713Doc00000002_001.pdf" at bounding box center [177, 225] width 266 height 9
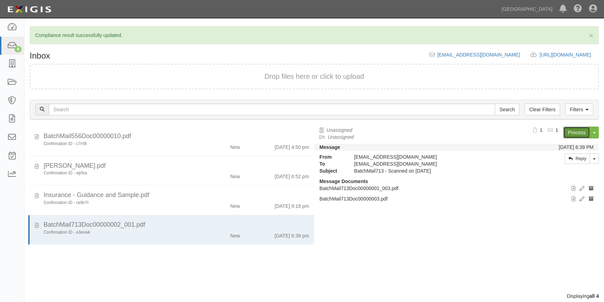
click at [575, 129] on link "Process" at bounding box center [577, 133] width 27 height 12
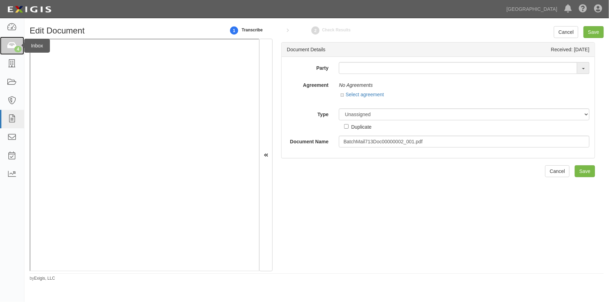
click at [16, 48] on div "4" at bounding box center [17, 49] width 7 height 6
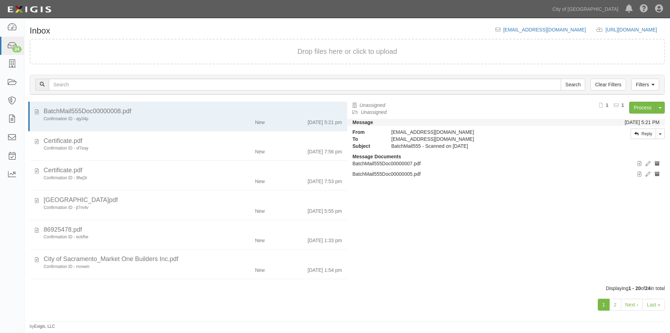
click at [41, 292] on div "1 2 Next › Last »" at bounding box center [347, 305] width 646 height 28
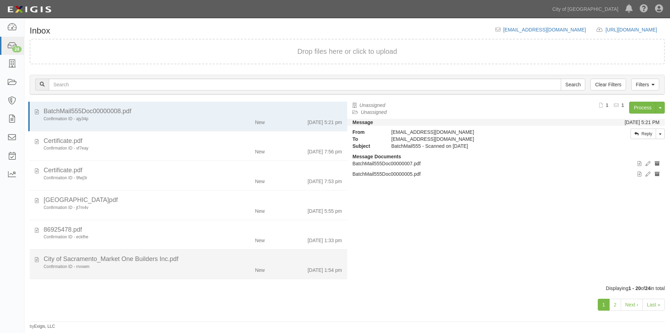
click at [295, 251] on li "City of Sacramento_Market One Builders Inc.pdf Confirmation ID - rrvvwm New [DA…" at bounding box center [189, 264] width 318 height 30
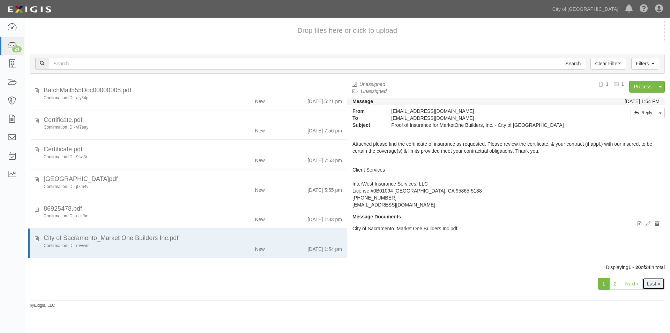
click at [649, 283] on link "Last »" at bounding box center [653, 283] width 22 height 12
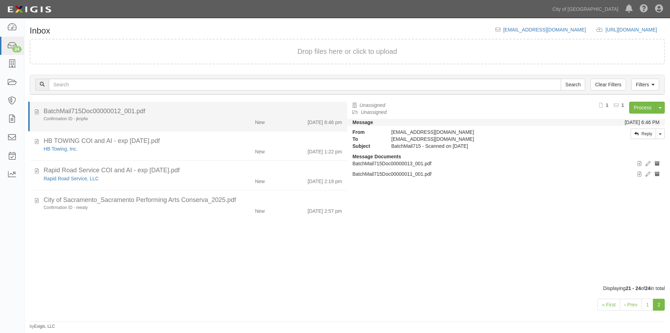
click at [179, 111] on div "BatchMail715Doc00000012_001.pdf" at bounding box center [193, 111] width 298 height 9
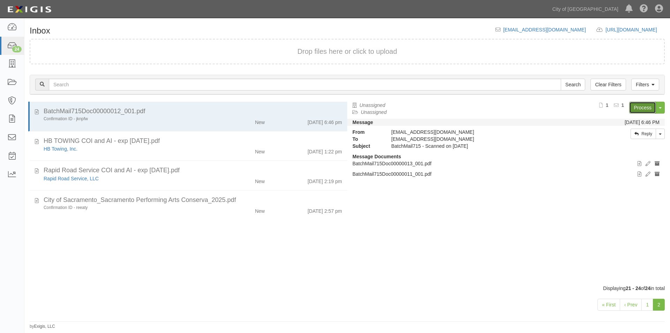
click at [637, 109] on link "Process" at bounding box center [642, 108] width 27 height 12
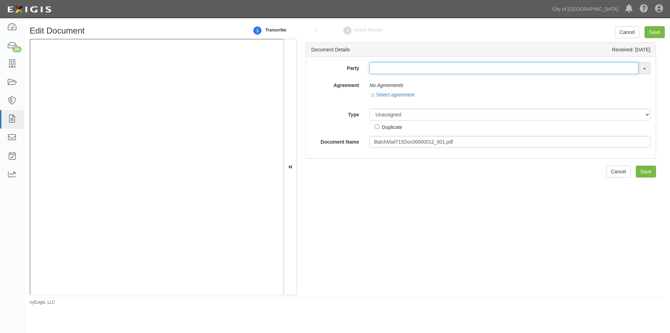
click at [376, 72] on input "text" at bounding box center [504, 68] width 269 height 12
type input "next stage"
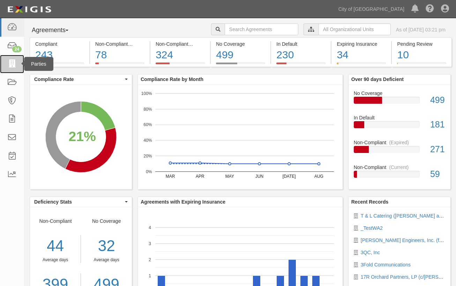
click at [9, 65] on icon at bounding box center [12, 64] width 10 height 8
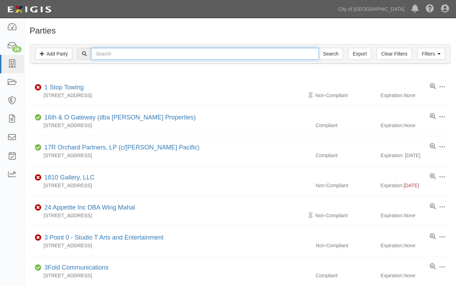
click at [106, 55] on input "text" at bounding box center [205, 54] width 228 height 12
type input "next stage"
click at [319, 48] on input "Search" at bounding box center [331, 54] width 24 height 12
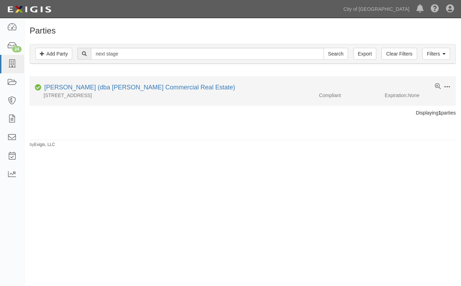
click at [447, 87] on span at bounding box center [447, 87] width 6 height 6
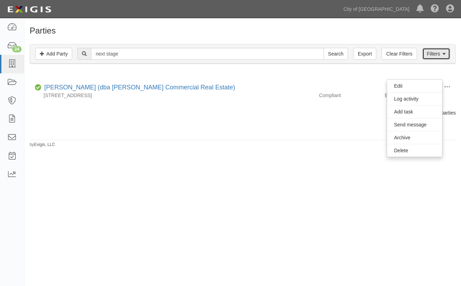
click at [433, 53] on link "Filters" at bounding box center [437, 54] width 28 height 12
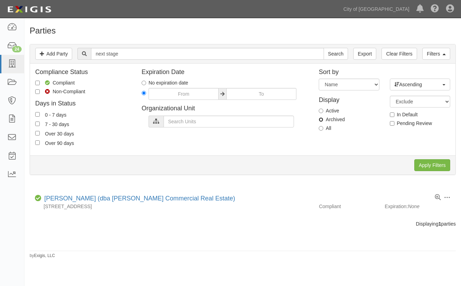
click at [321, 119] on input "Archived" at bounding box center [321, 119] width 5 height 5
radio input "true"
click at [423, 164] on input "Apply Filters" at bounding box center [433, 165] width 36 height 12
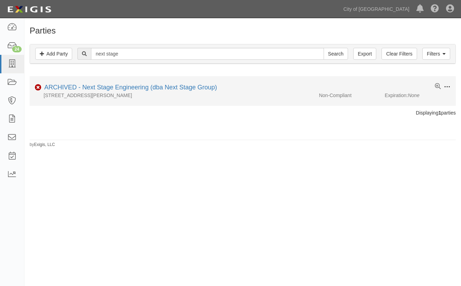
click at [450, 84] on span at bounding box center [447, 87] width 6 height 6
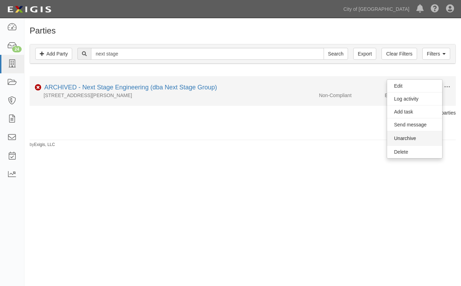
click at [394, 136] on button "Unarchive" at bounding box center [414, 138] width 55 height 14
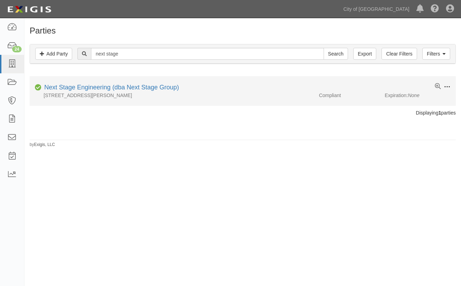
click at [445, 88] on span at bounding box center [447, 87] width 6 height 6
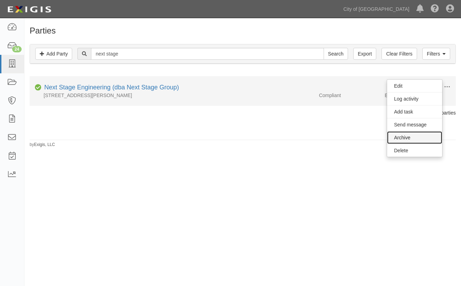
click at [402, 139] on link "Archive" at bounding box center [414, 137] width 55 height 13
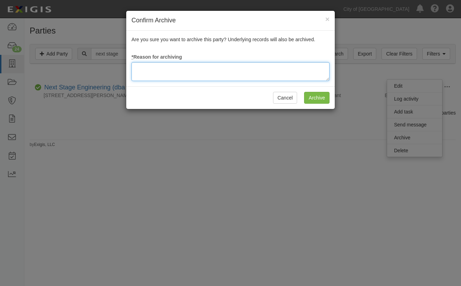
click at [237, 68] on textarea at bounding box center [231, 71] width 198 height 19
type textarea "uodate"
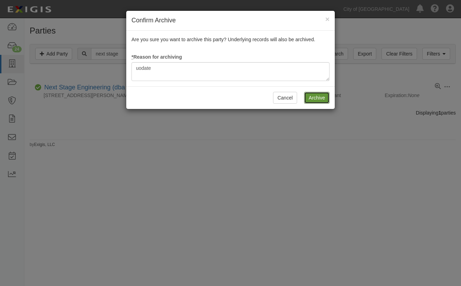
click at [323, 98] on input "Archive" at bounding box center [316, 98] width 25 height 12
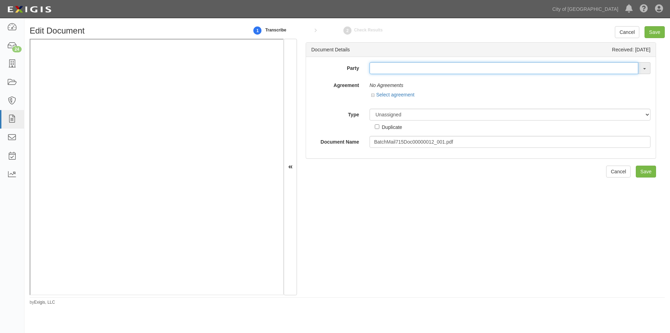
click at [390, 68] on input "text" at bounding box center [504, 68] width 269 height 12
type input "next stage"
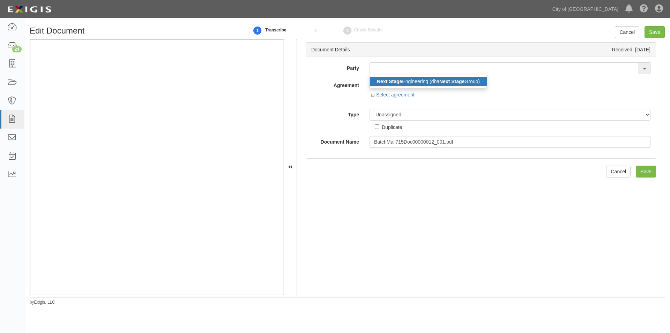
click at [413, 79] on link "Next Stage Engineering (dba Next Stage Group)" at bounding box center [428, 81] width 117 height 9
type input "Next Stage Engineering (dba Next Stage Group)"
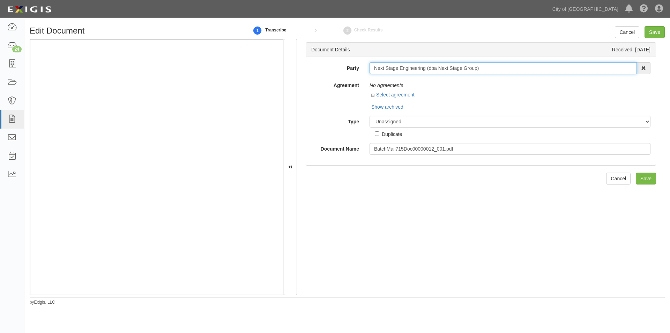
drag, startPoint x: 483, startPoint y: 67, endPoint x: 373, endPoint y: 70, distance: 110.0
click at [373, 70] on input "Next Stage Engineering (dba Next Stage Group)" at bounding box center [503, 68] width 267 height 12
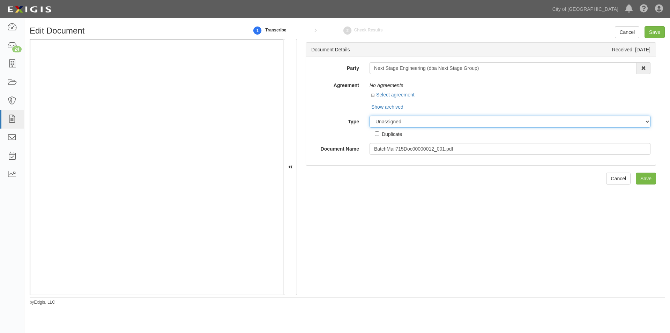
click at [390, 121] on select "Unassigned Binder Cancellation Notice Certificate Contract Endorsement Insuranc…" at bounding box center [510, 121] width 281 height 12
select select "OtherDetail"
click at [370, 115] on select "Unassigned Binder Cancellation Notice Certificate Contract Endorsement Insuranc…" at bounding box center [510, 121] width 281 height 12
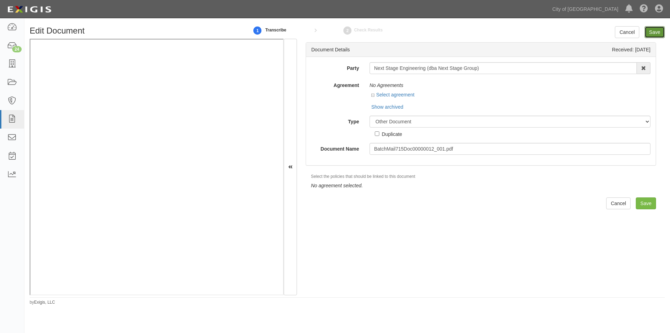
click at [651, 37] on input "Save" at bounding box center [654, 32] width 20 height 12
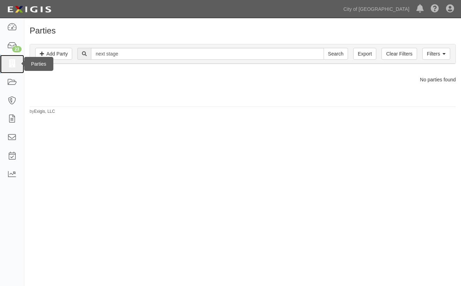
click at [17, 61] on icon at bounding box center [12, 64] width 10 height 8
